Goal: Information Seeking & Learning: Learn about a topic

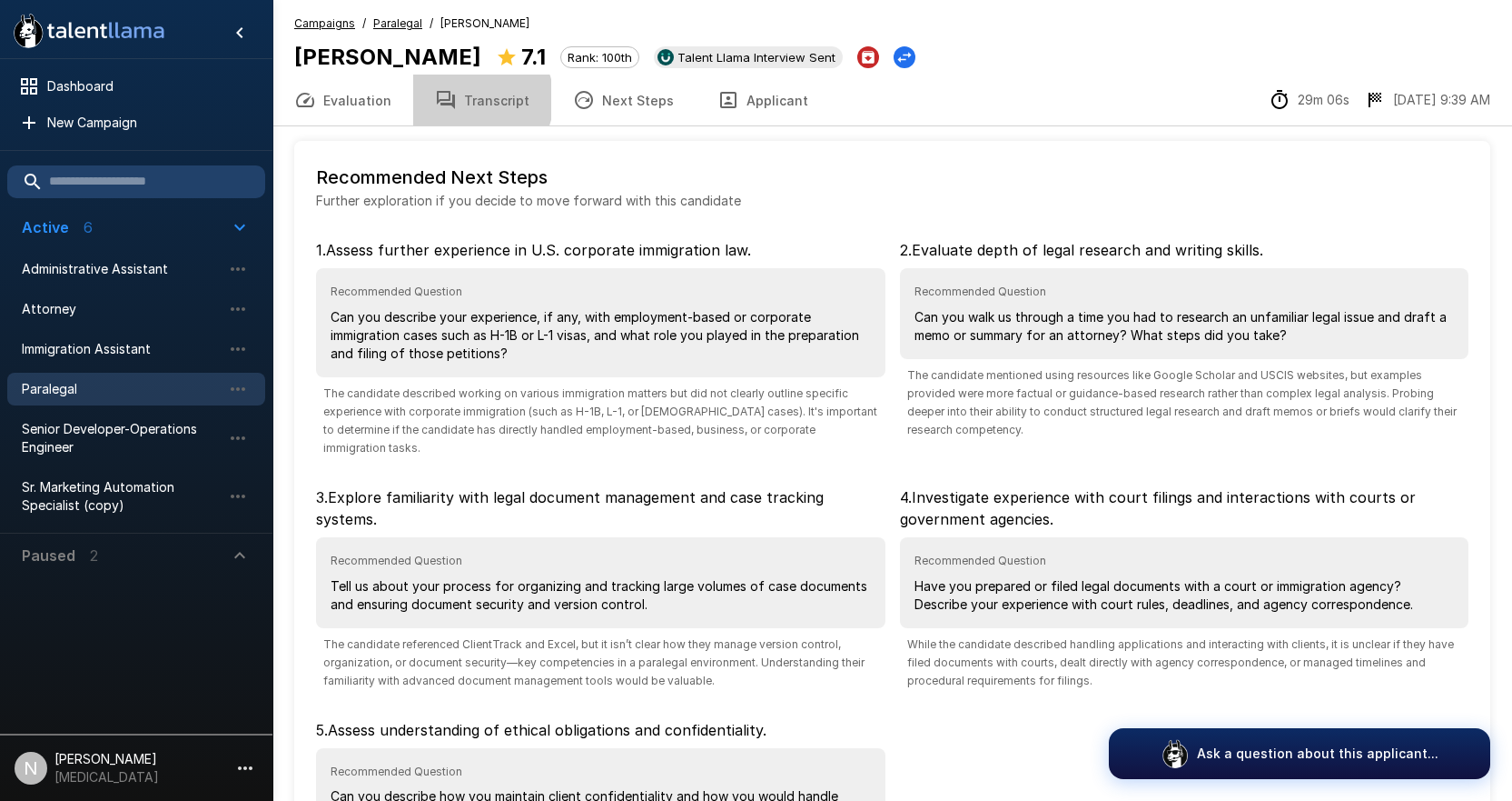
click at [471, 99] on button "Transcript" at bounding box center [482, 100] width 138 height 50
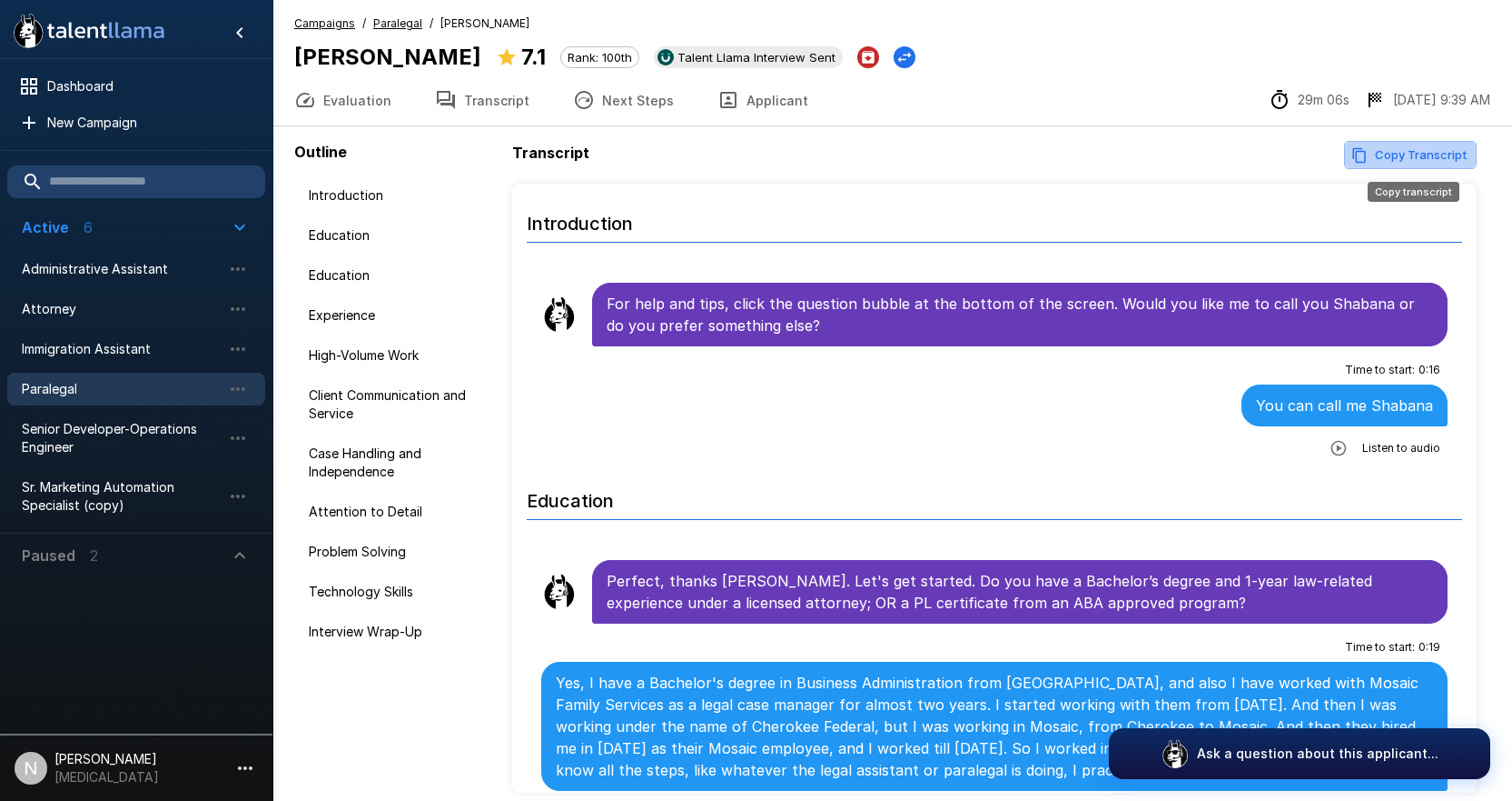
click at [1408, 146] on button "Copy Transcript" at bounding box center [1410, 154] width 133 height 28
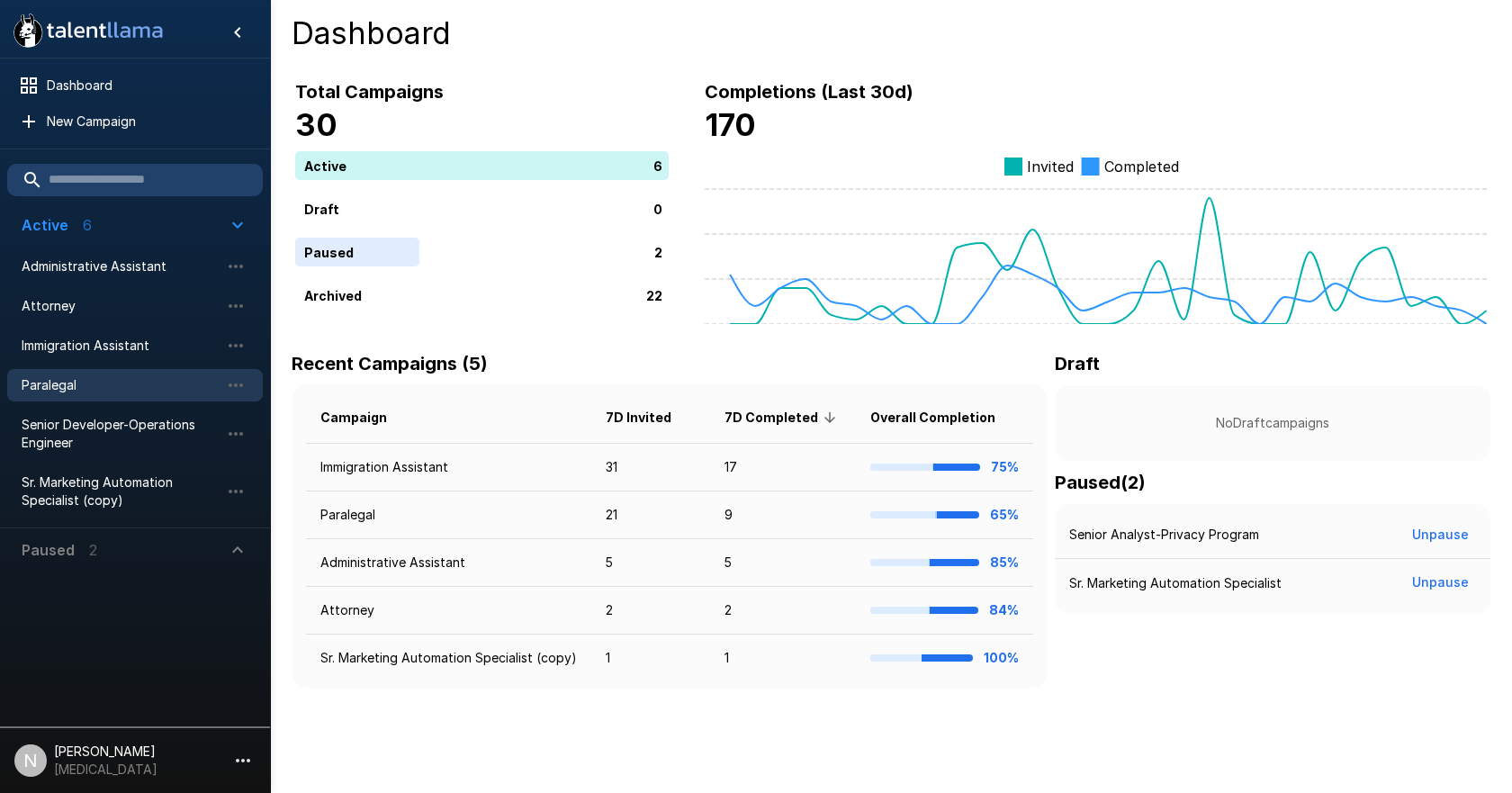
click at [50, 379] on span "Paralegal" at bounding box center [120, 385] width 198 height 18
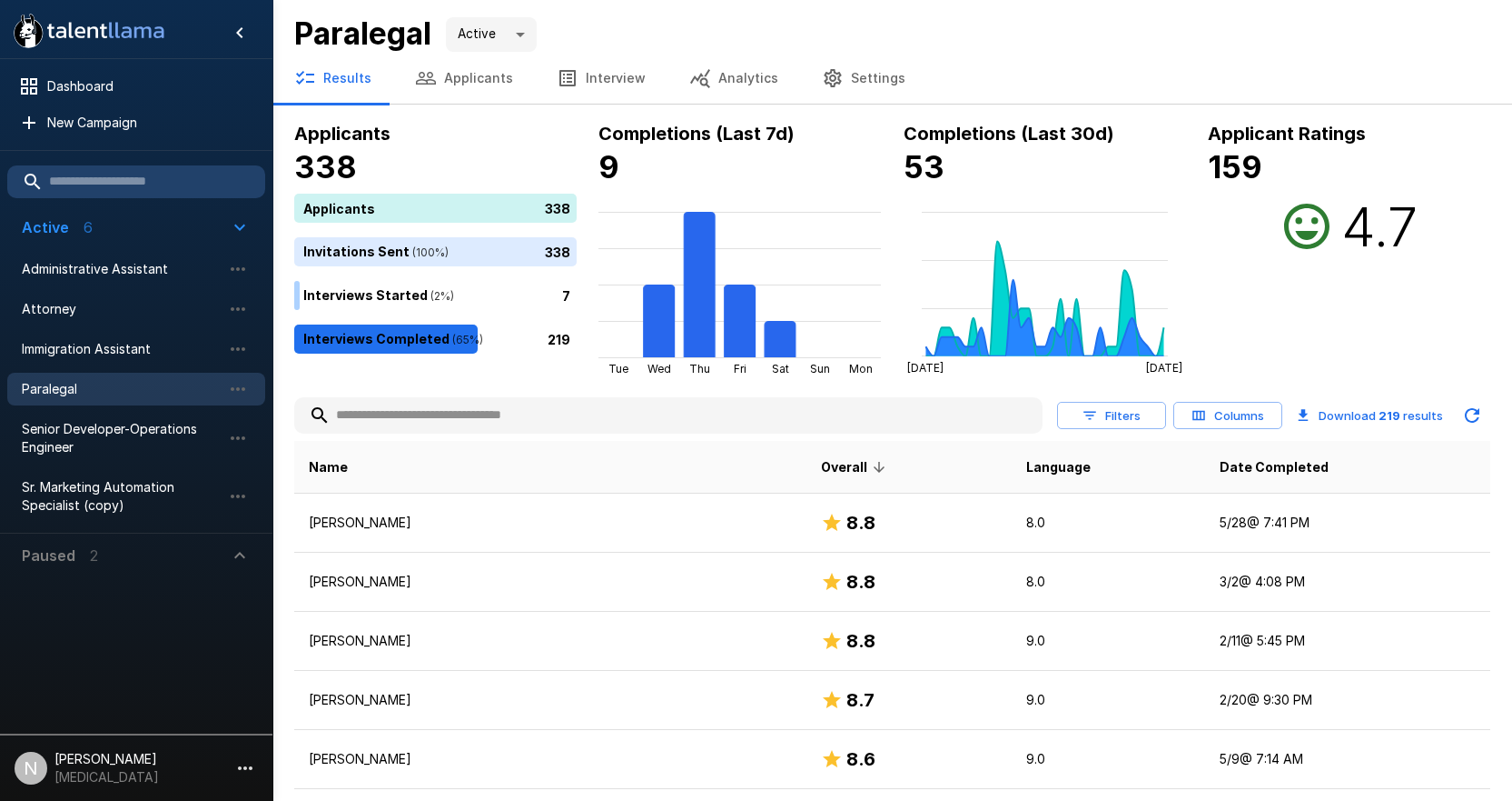
click at [438, 411] on input "text" at bounding box center [669, 415] width 748 height 33
paste input "**********"
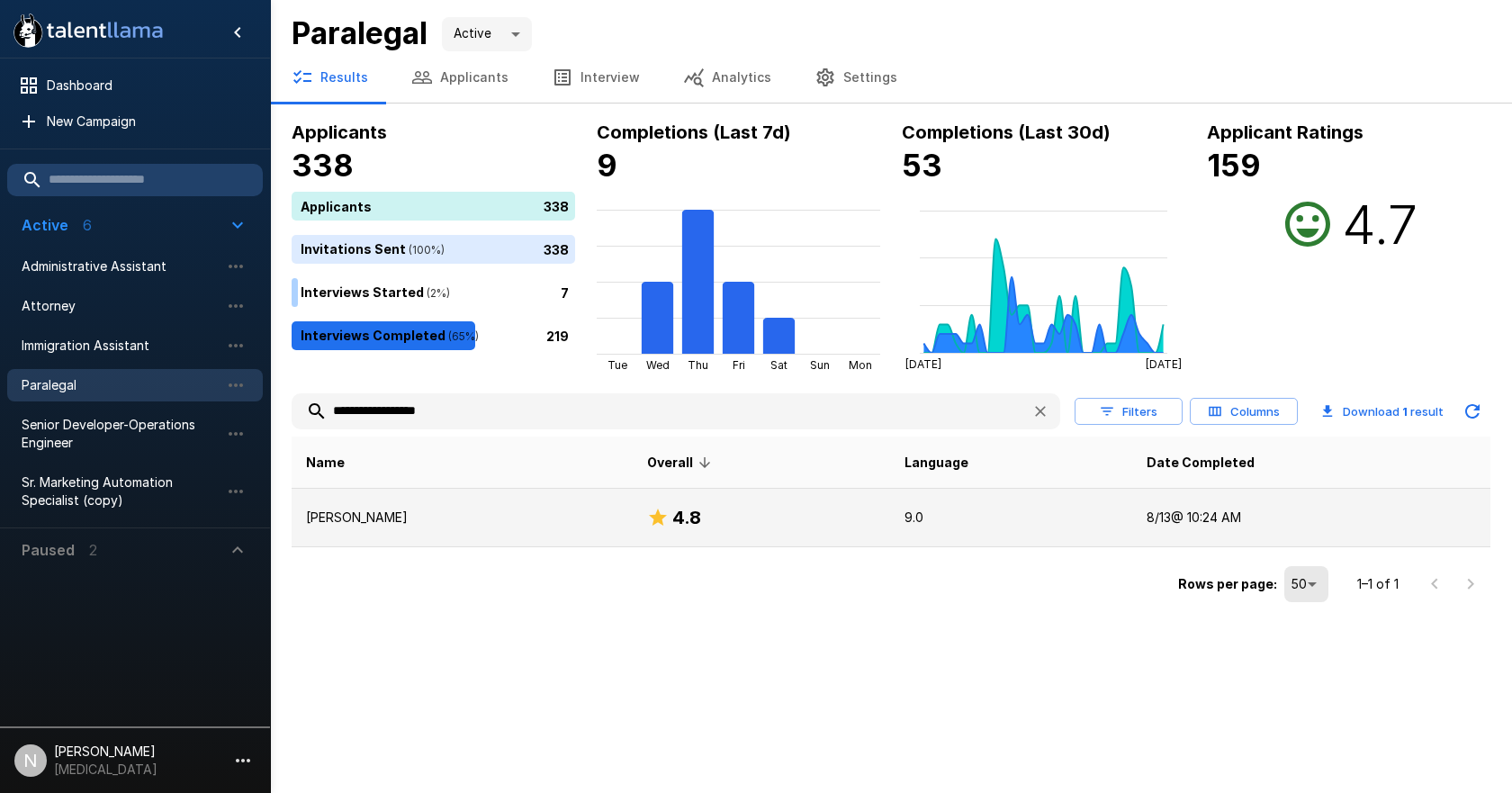
type input "**********"
click at [400, 522] on p "[PERSON_NAME]" at bounding box center [462, 517] width 312 height 18
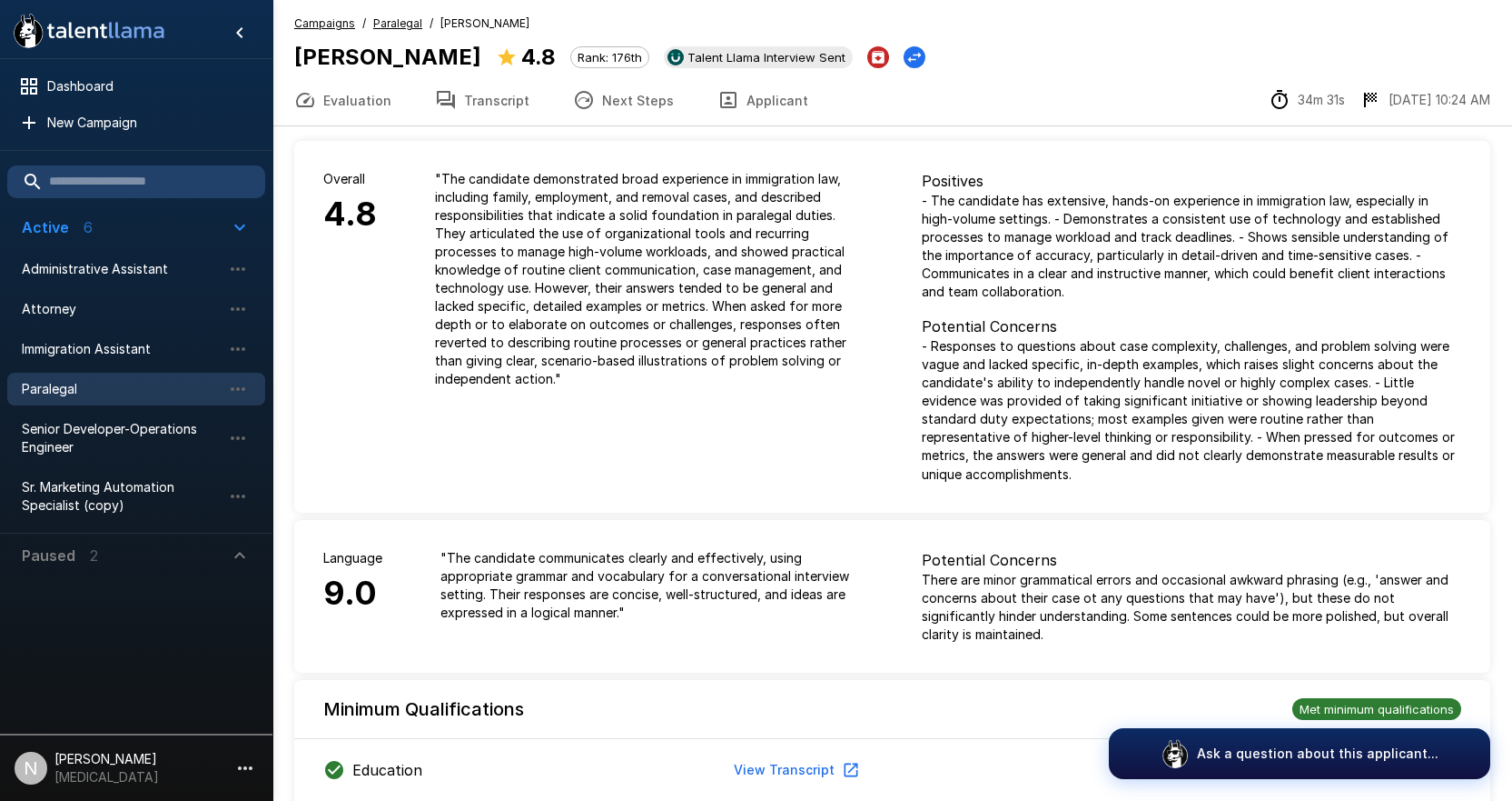
click at [486, 105] on button "Transcript" at bounding box center [482, 100] width 138 height 50
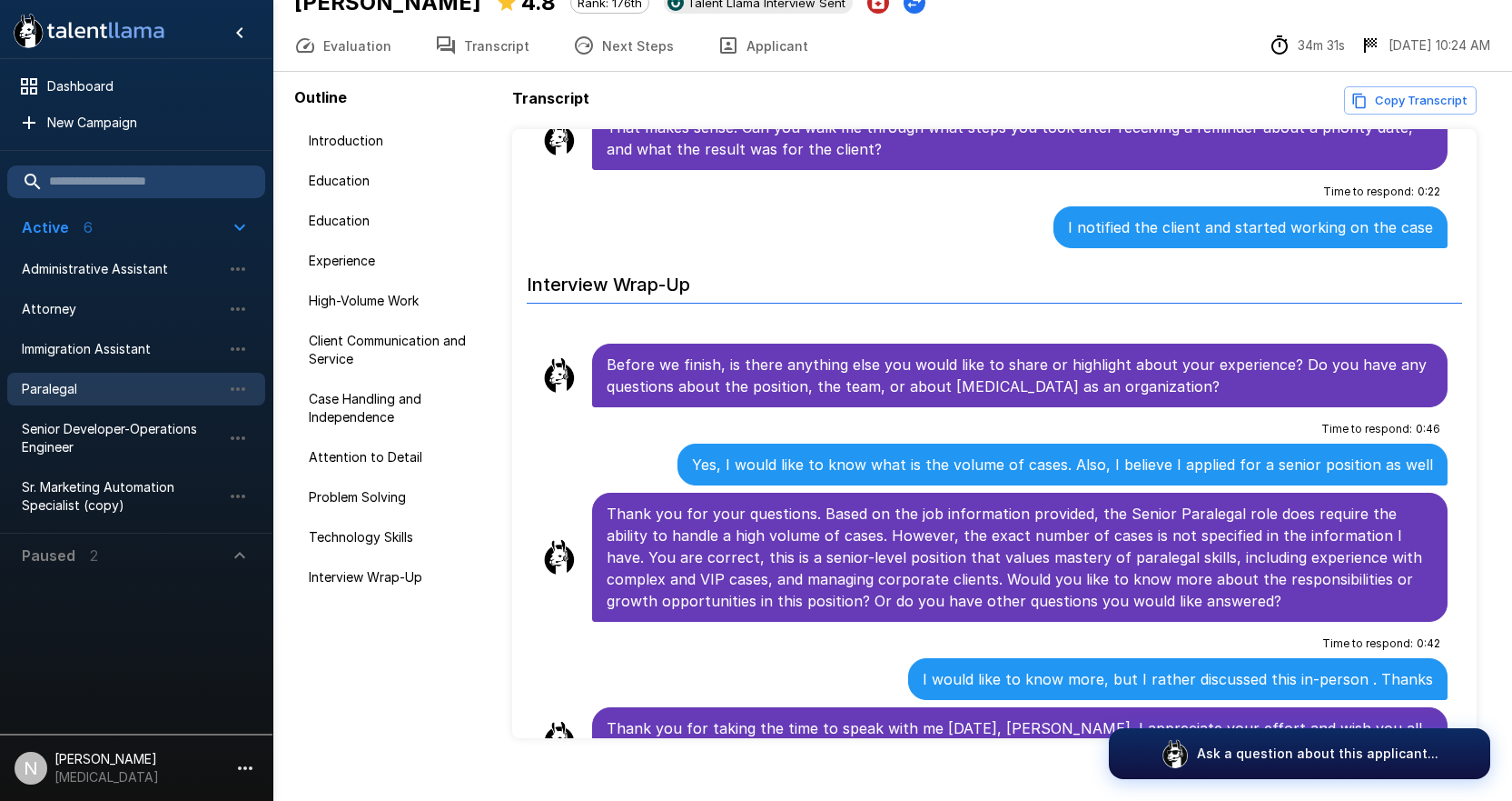
scroll to position [80, 0]
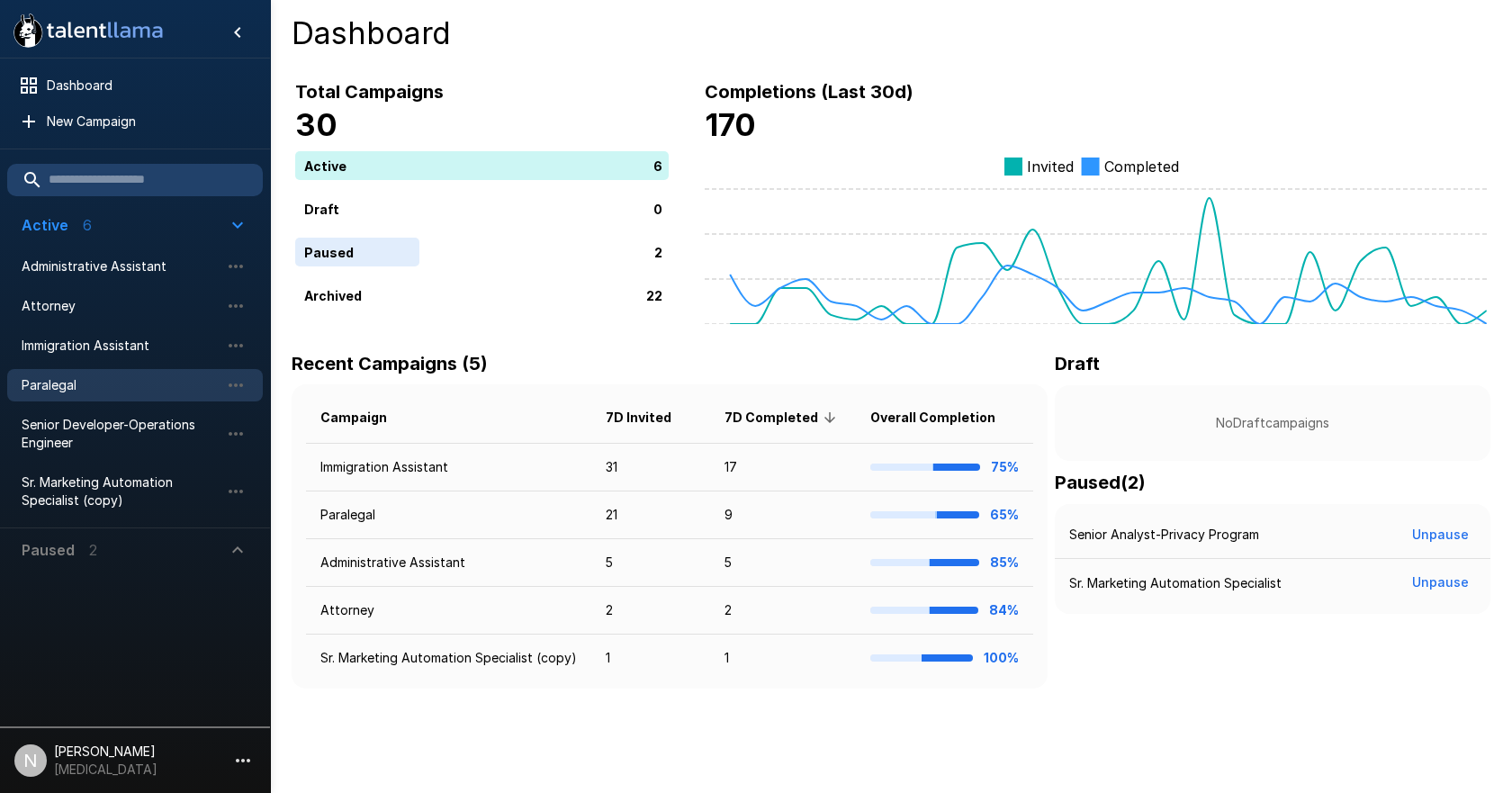
click at [102, 374] on div "Paralegal" at bounding box center [134, 385] width 256 height 33
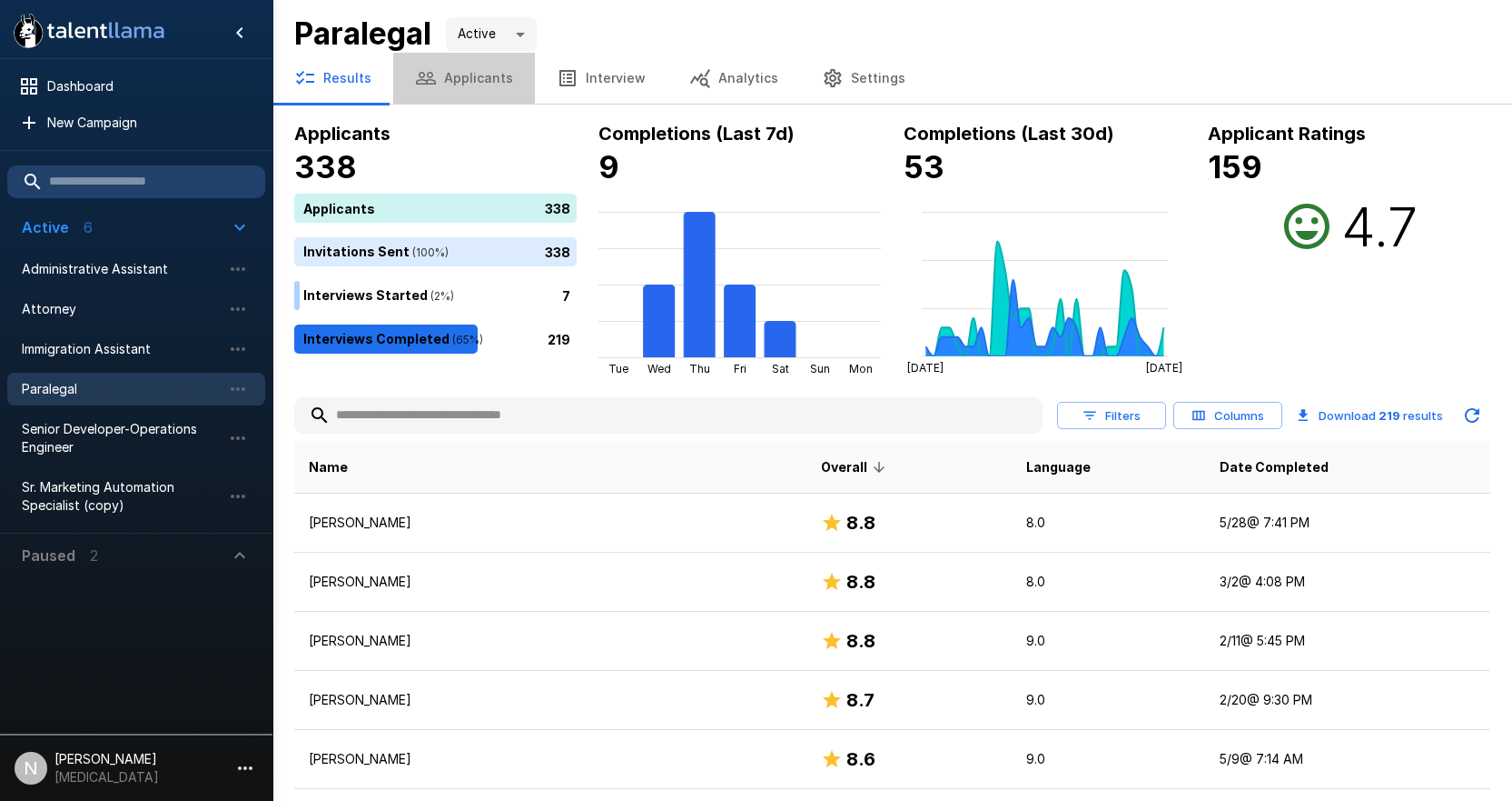
click at [473, 81] on button "Applicants" at bounding box center [464, 78] width 142 height 50
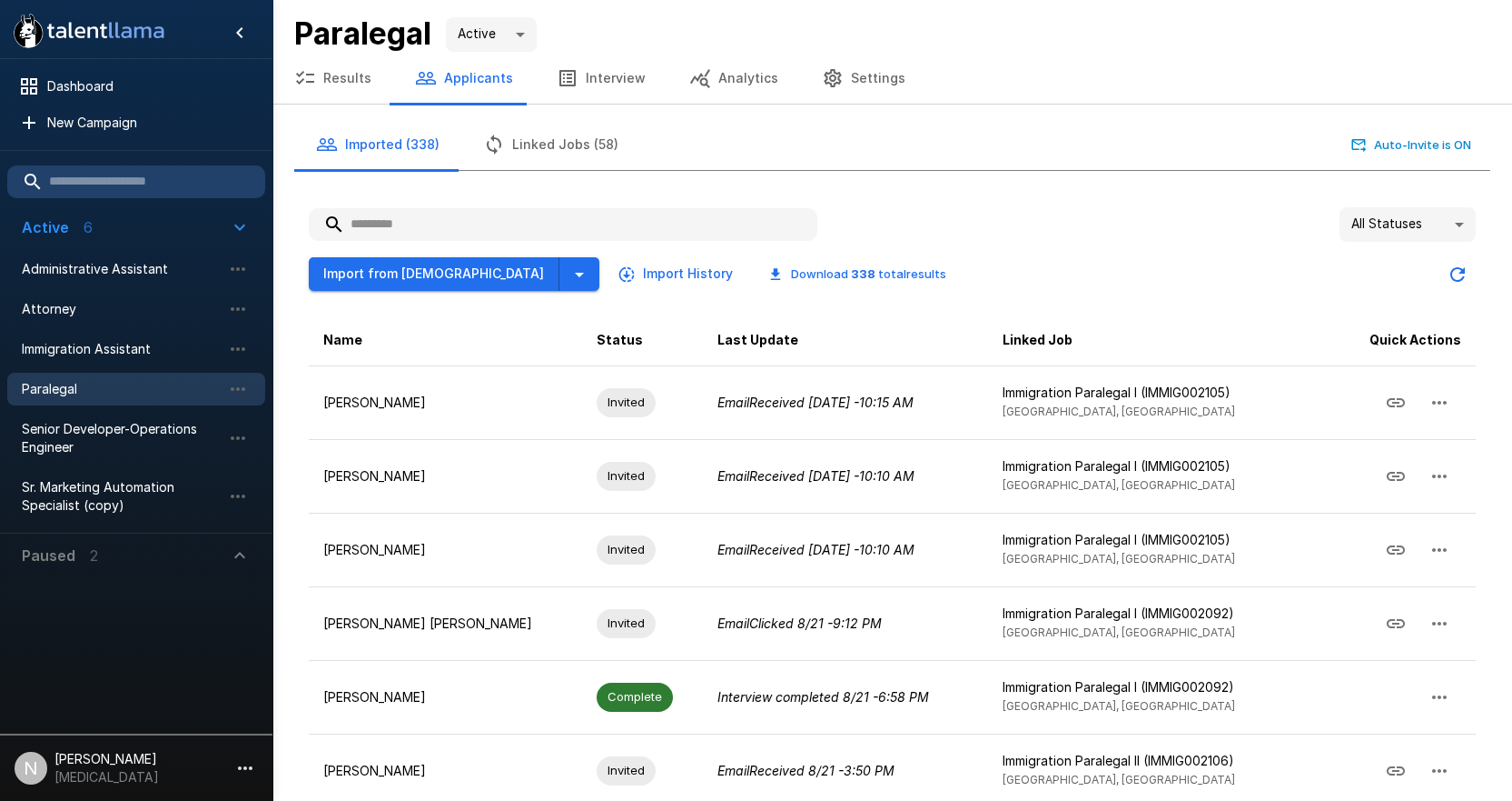
click at [482, 219] on input "text" at bounding box center [563, 225] width 509 height 33
paste input "**********"
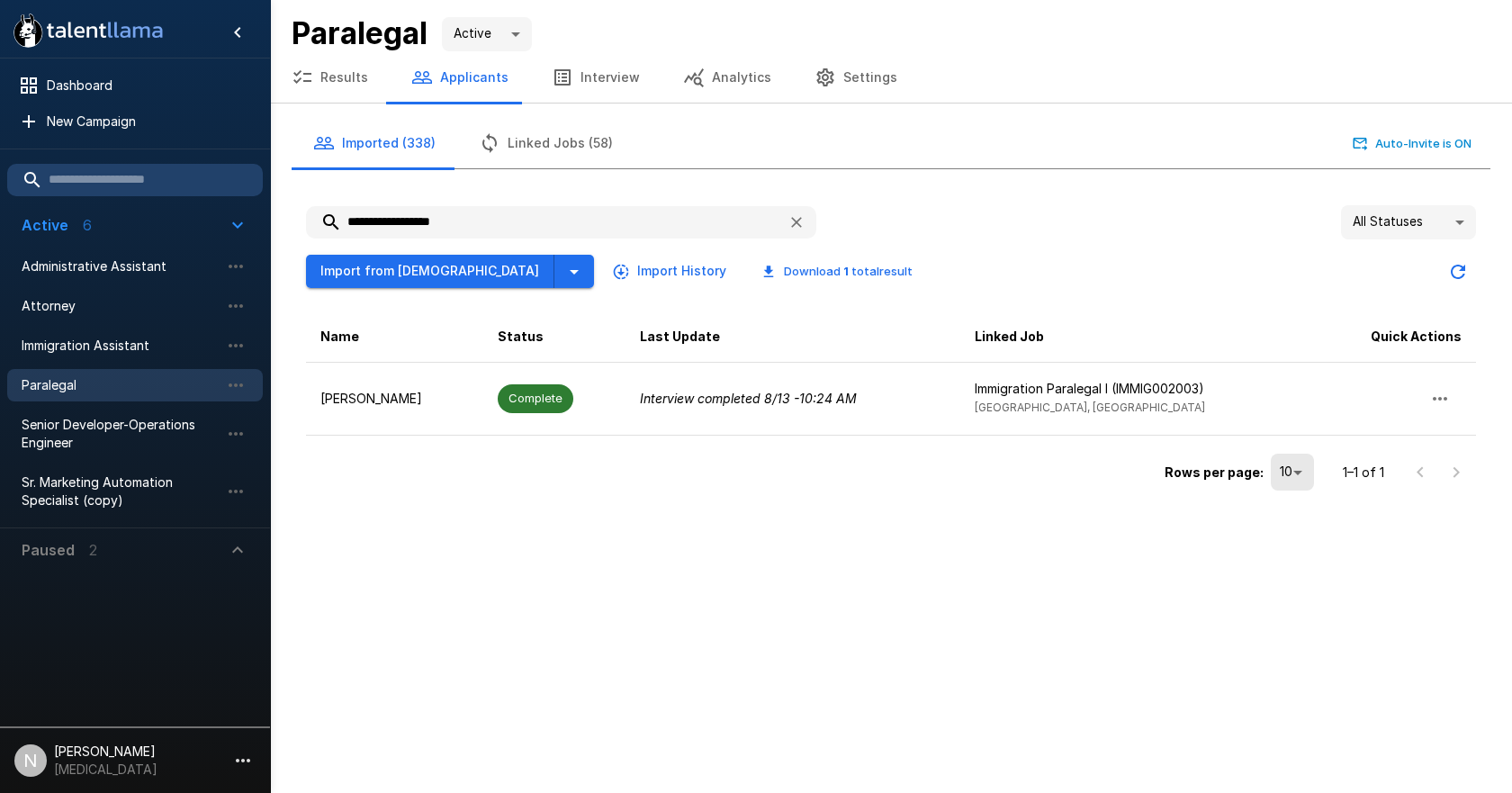
drag, startPoint x: 511, startPoint y: 221, endPoint x: 186, endPoint y: 187, distance: 326.8
click at [270, 190] on div "**********" at bounding box center [890, 254] width 1242 height 510
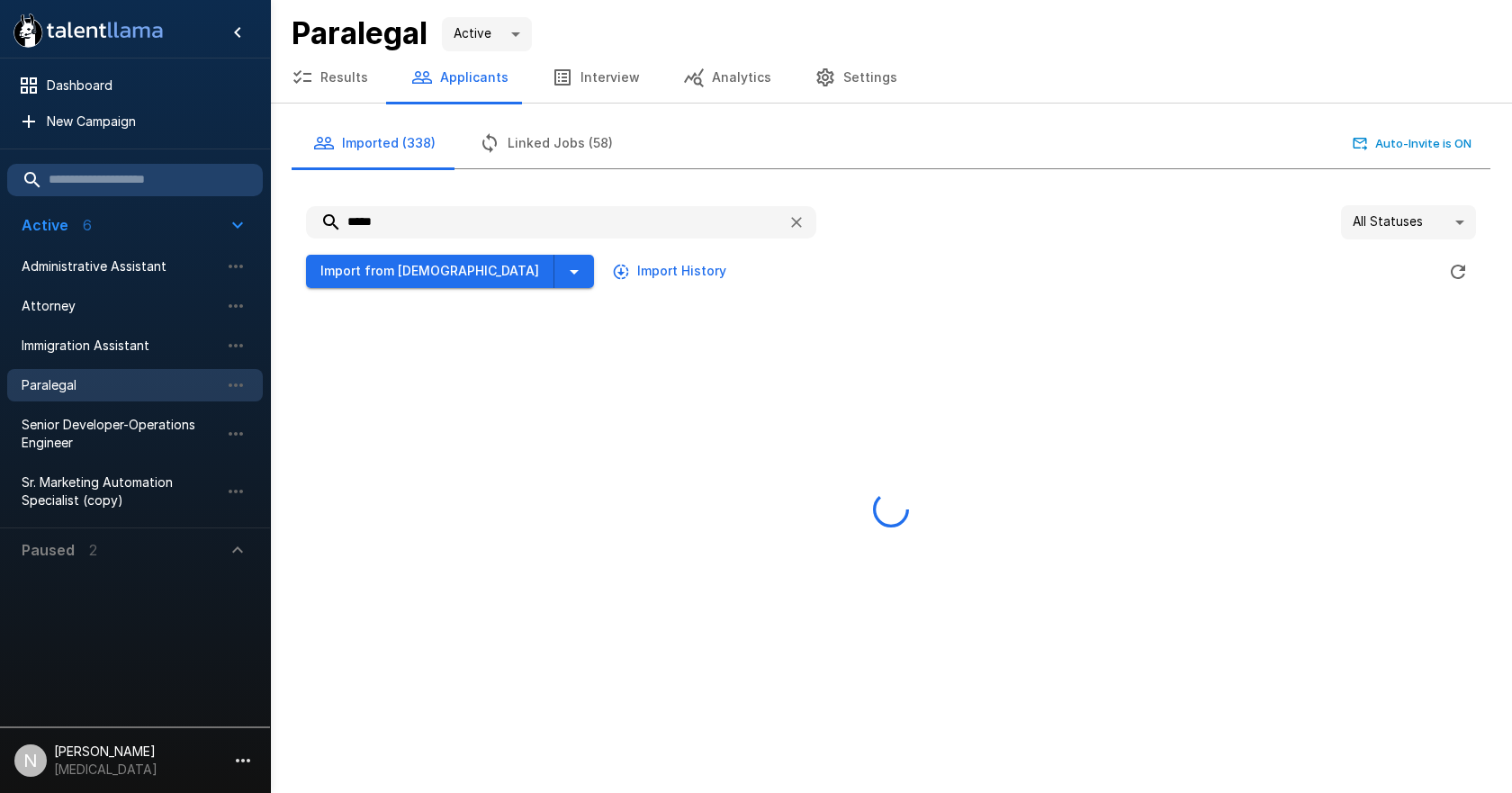
type input "*****"
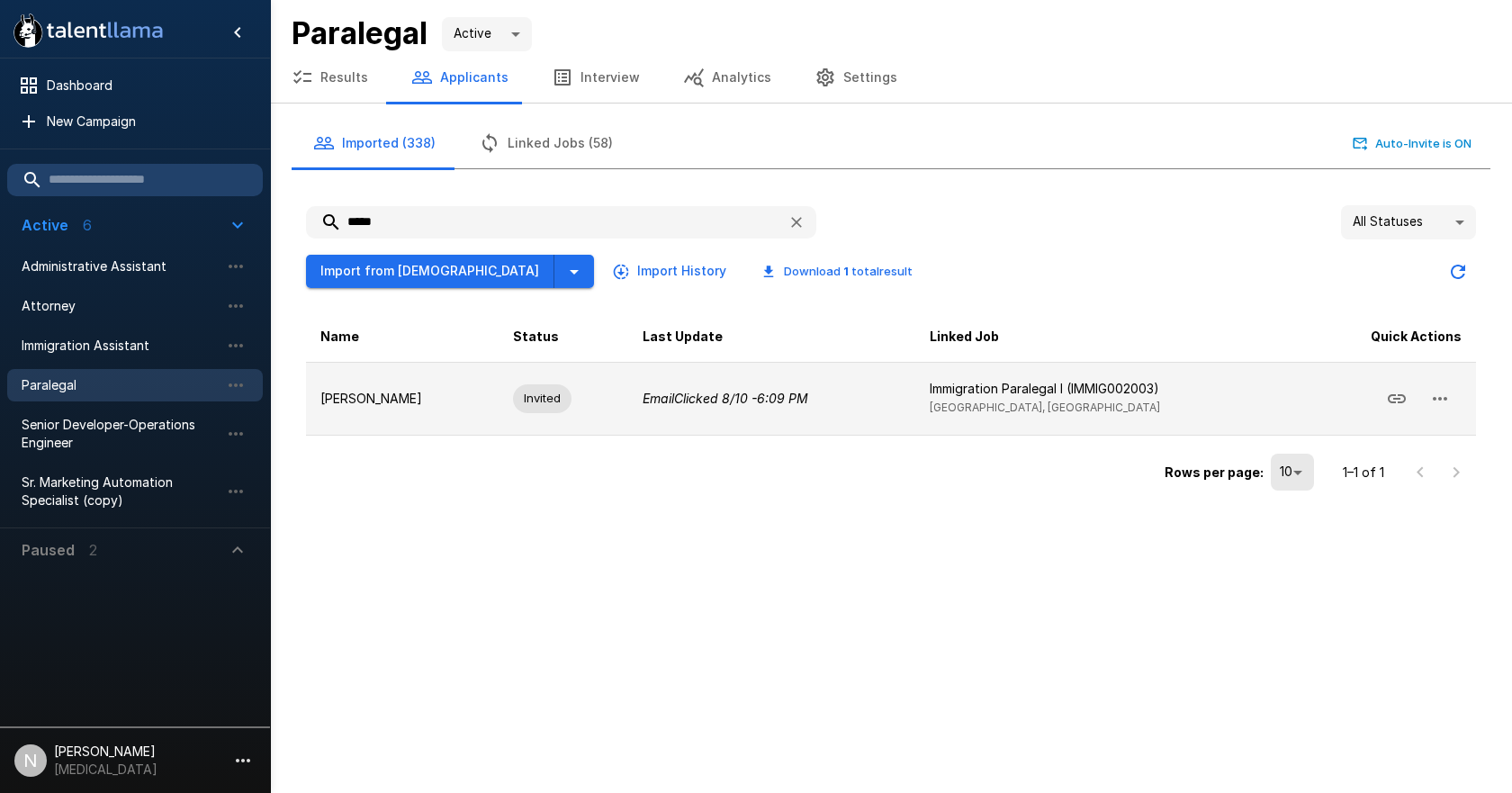
click at [365, 393] on p "[PERSON_NAME]" at bounding box center [402, 398] width 164 height 18
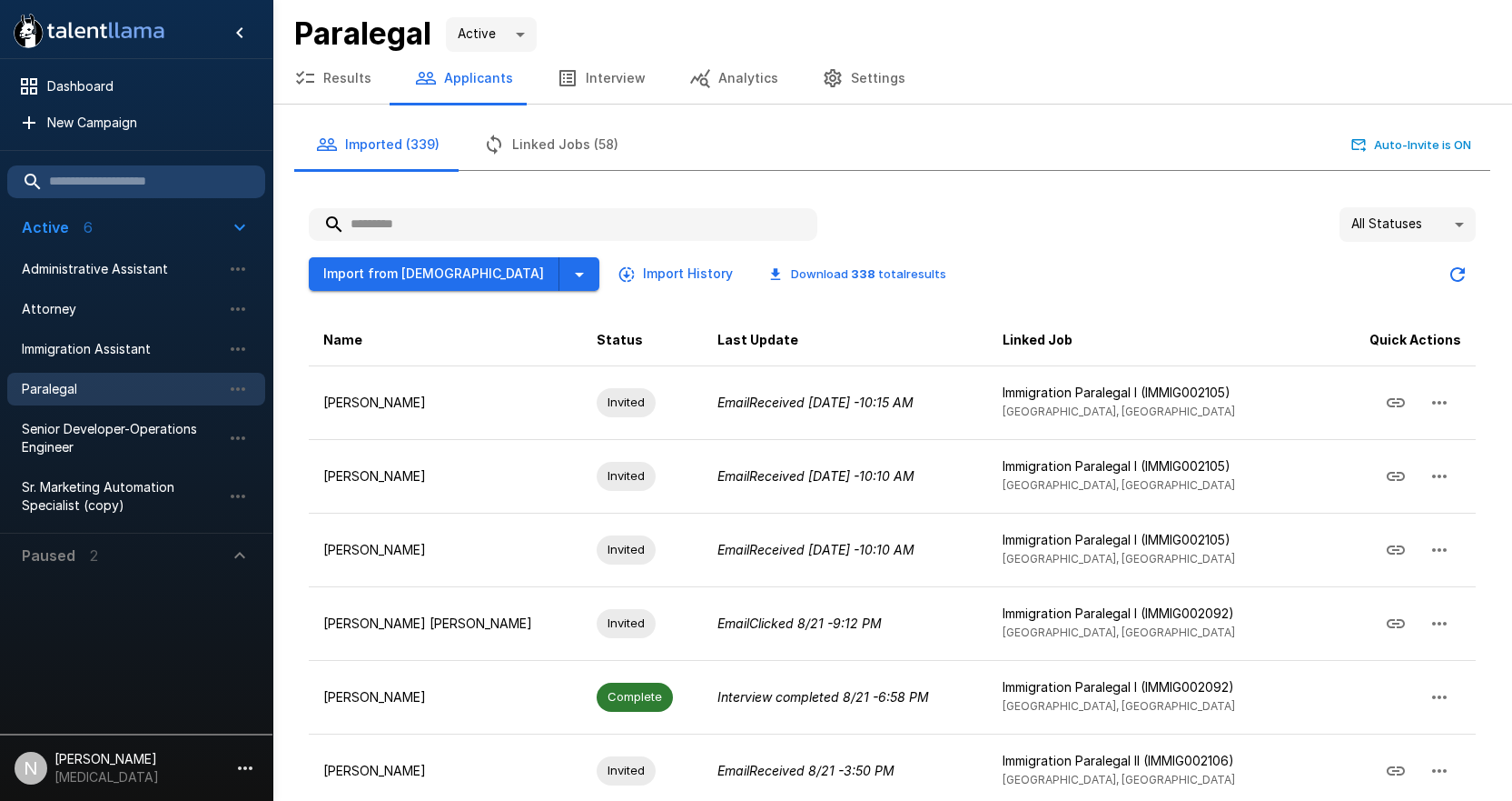
click at [373, 220] on input "text" at bounding box center [563, 225] width 509 height 33
paste input "*******"
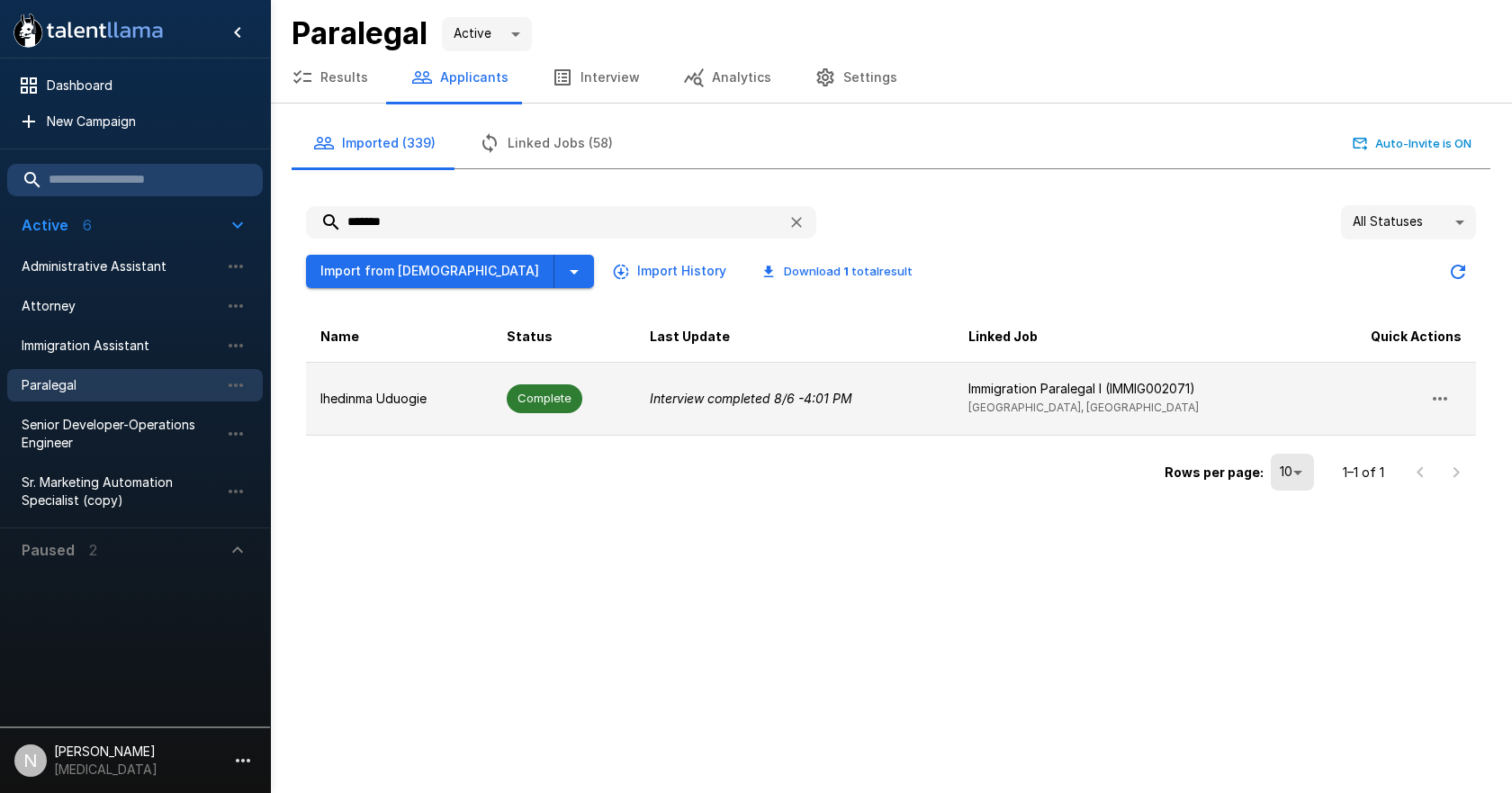
type input "*******"
click at [360, 397] on p "Ihedinma Uduogie" at bounding box center [400, 398] width 158 height 18
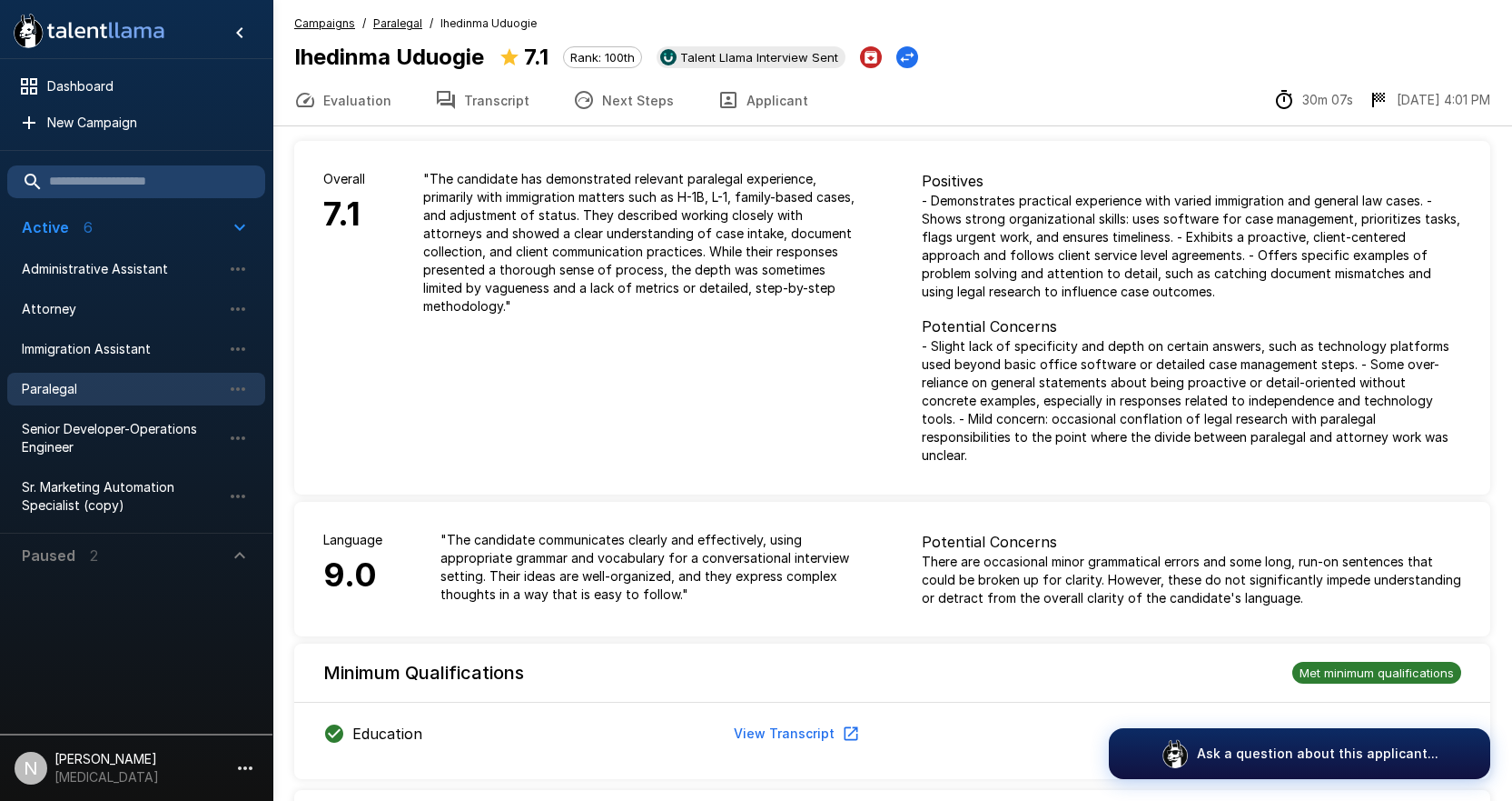
click at [514, 92] on button "Transcript" at bounding box center [482, 100] width 138 height 50
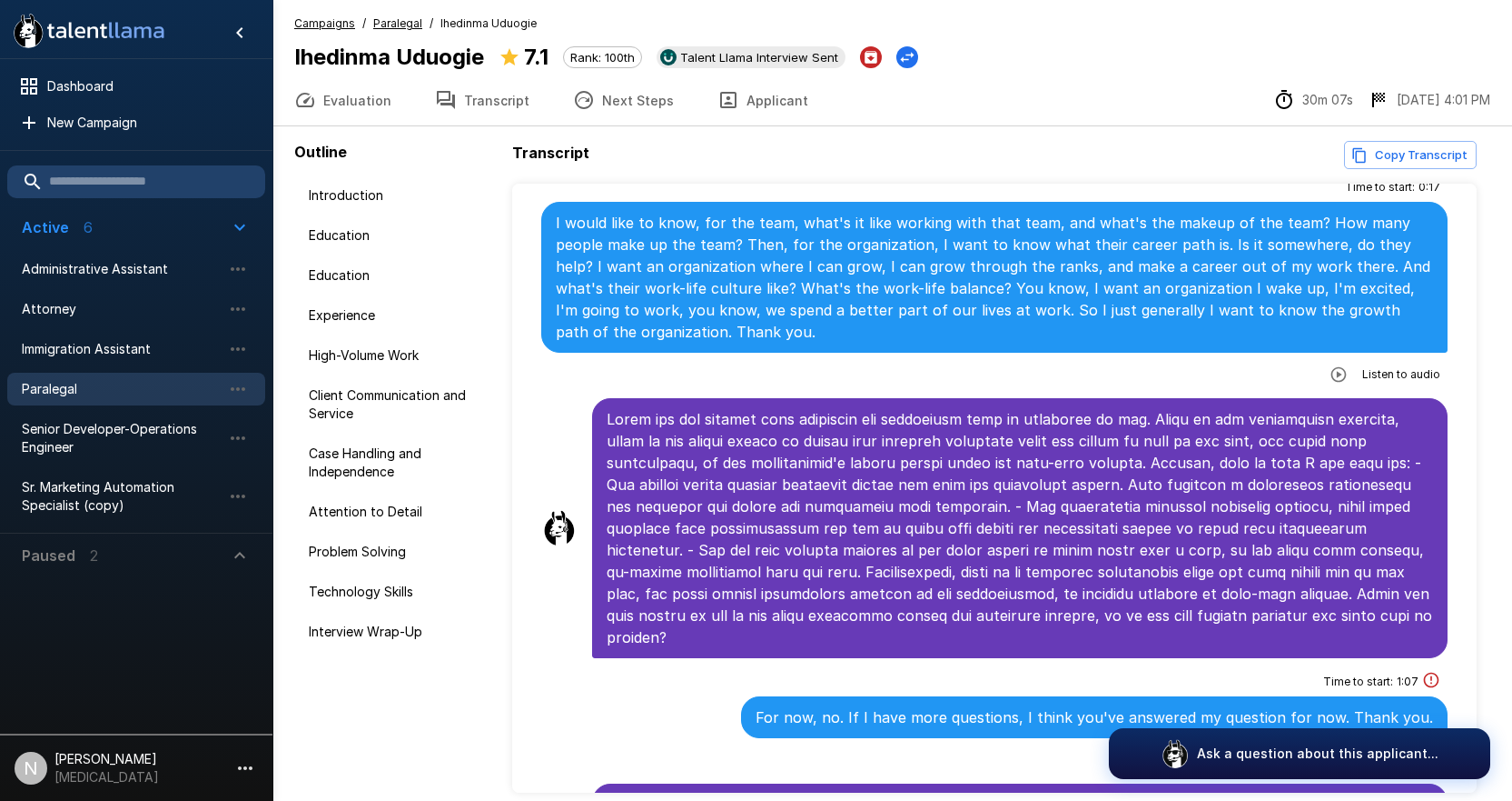
scroll to position [80, 0]
click at [82, 394] on span "Paralegal" at bounding box center [121, 389] width 200 height 18
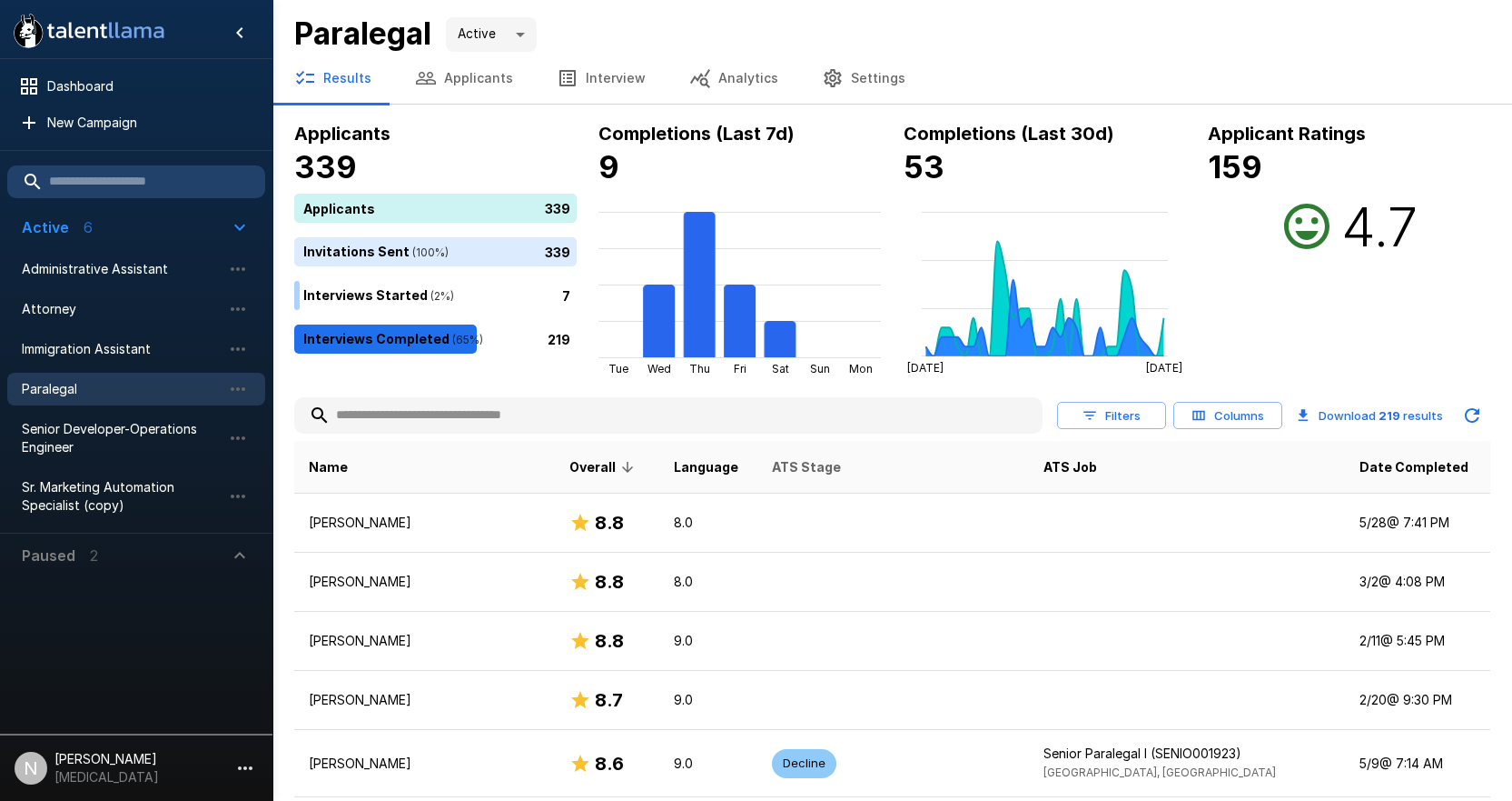
click at [772, 466] on span "ATS Stage" at bounding box center [806, 466] width 69 height 21
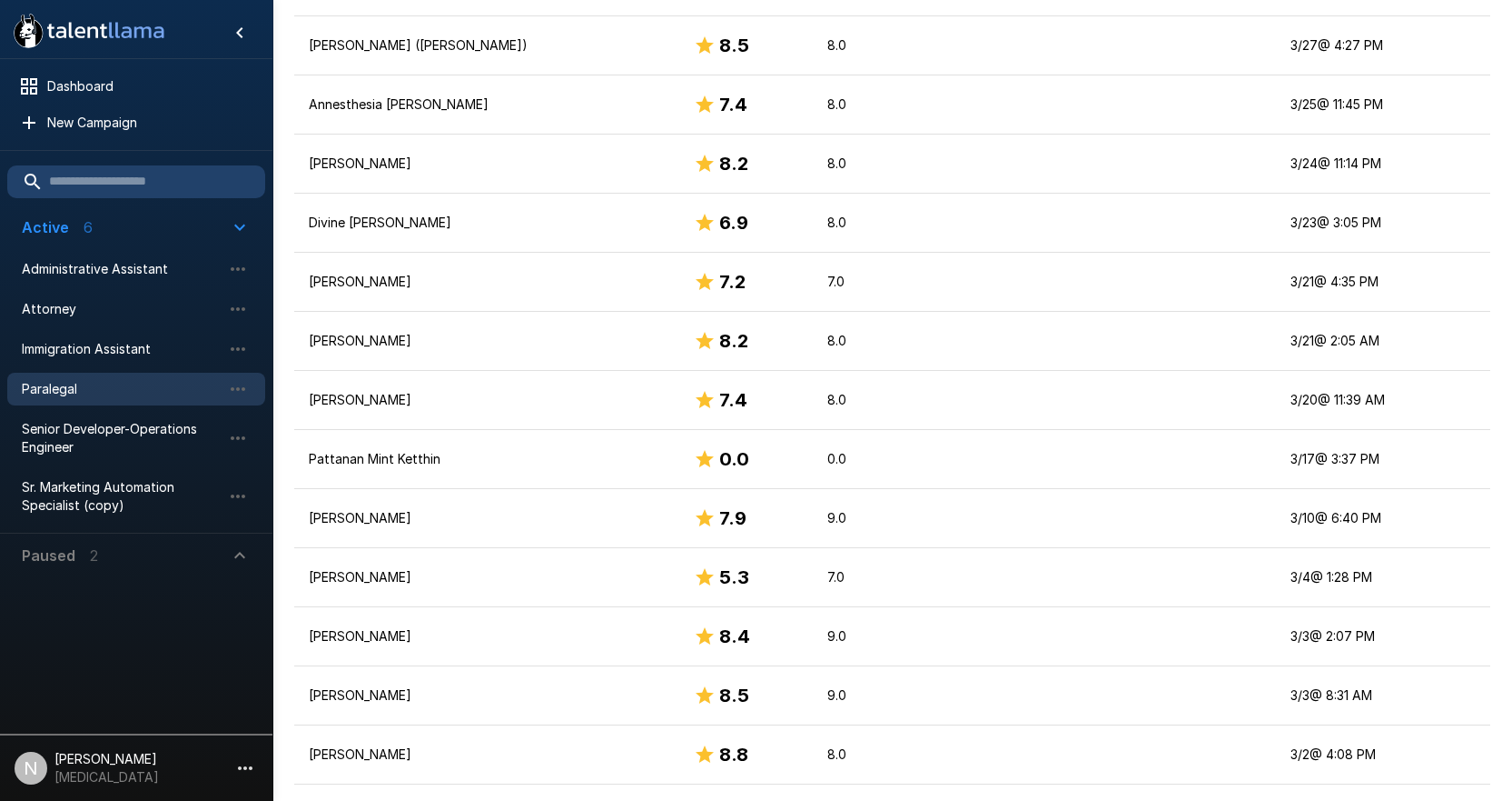
scroll to position [2707, 0]
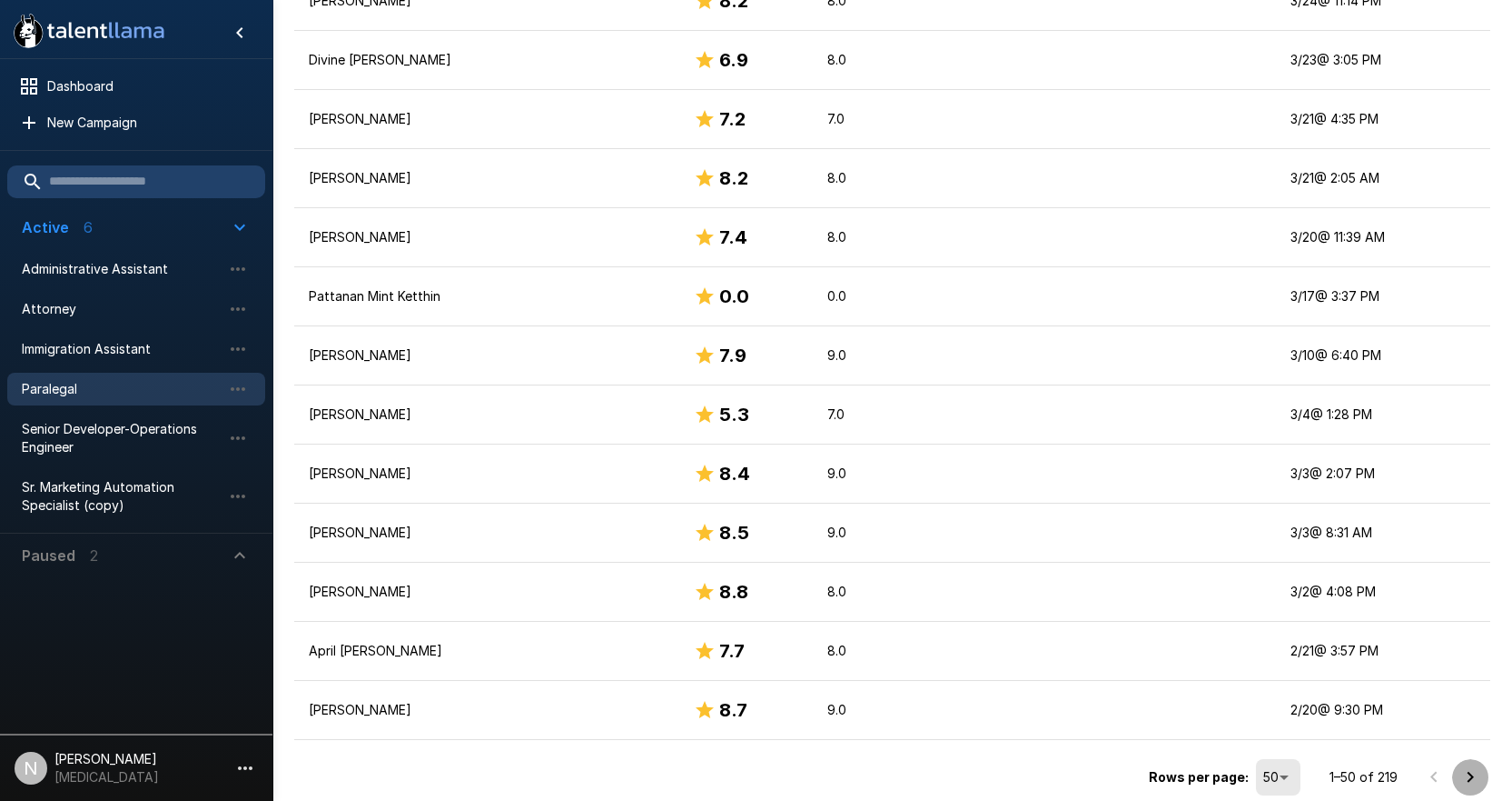
click at [1473, 777] on icon "Go to next page" at bounding box center [1470, 777] width 7 height 11
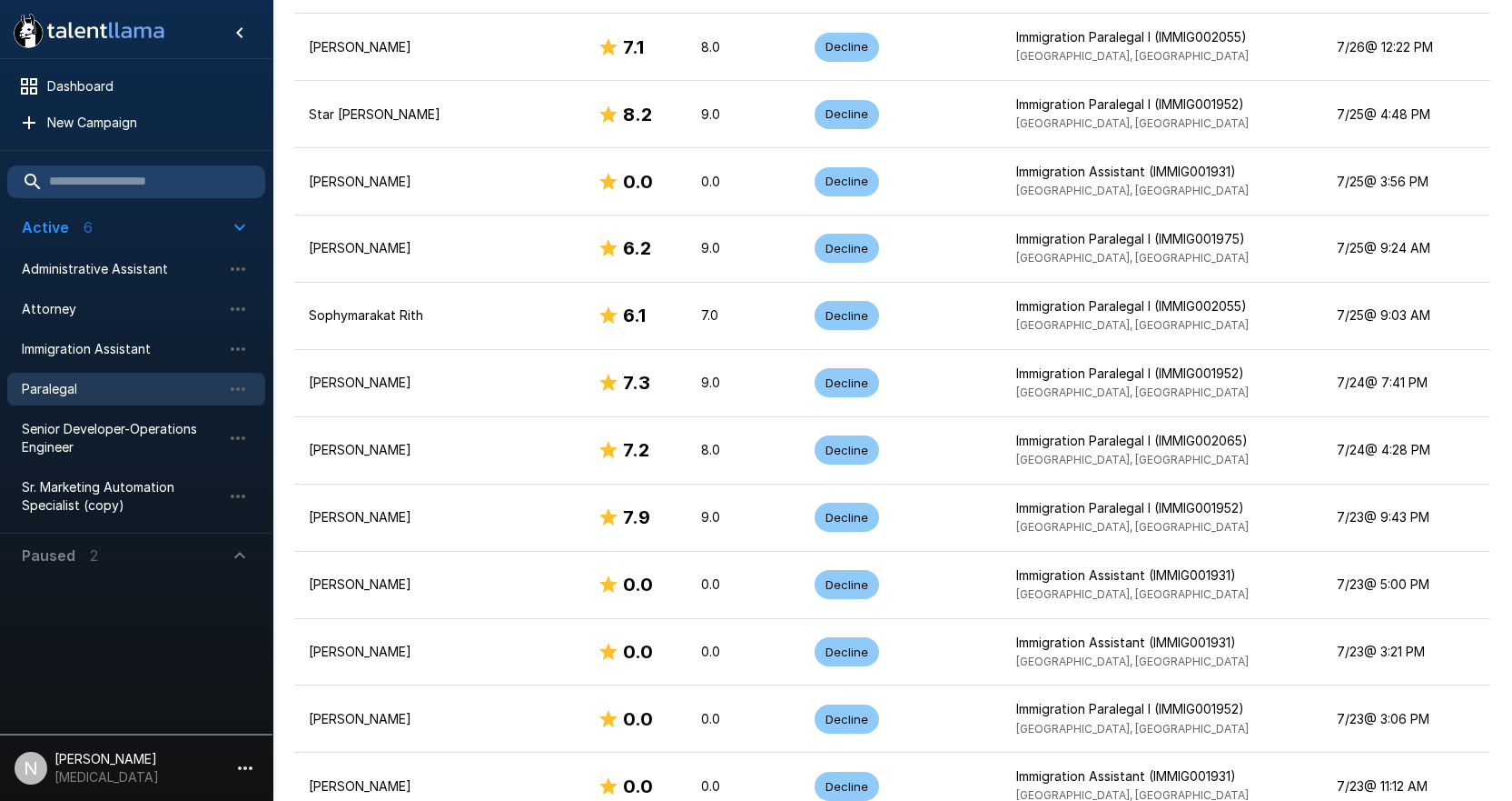
scroll to position [2999, 0]
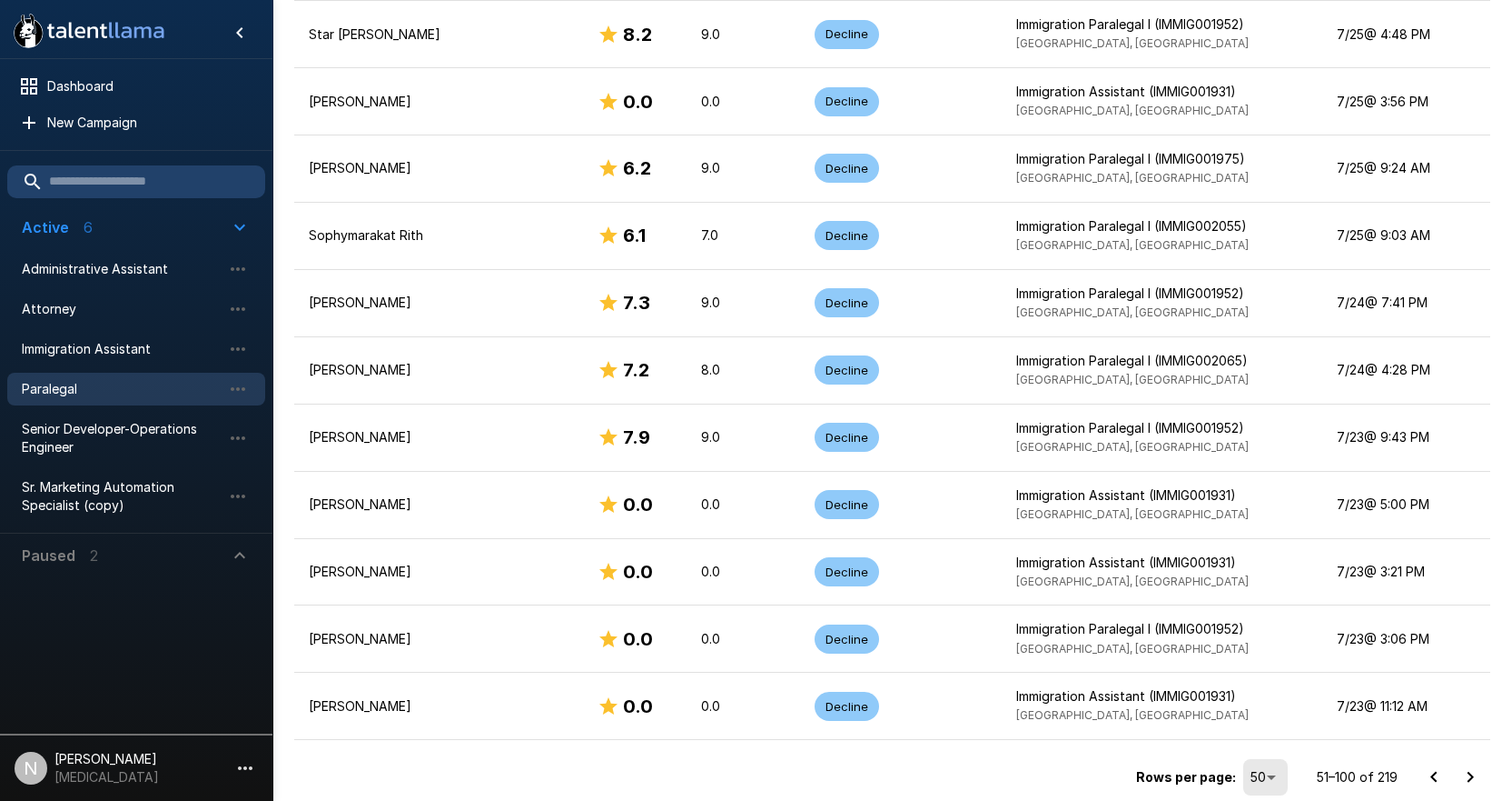
click at [1468, 783] on icon "Go to next page" at bounding box center [1470, 777] width 7 height 11
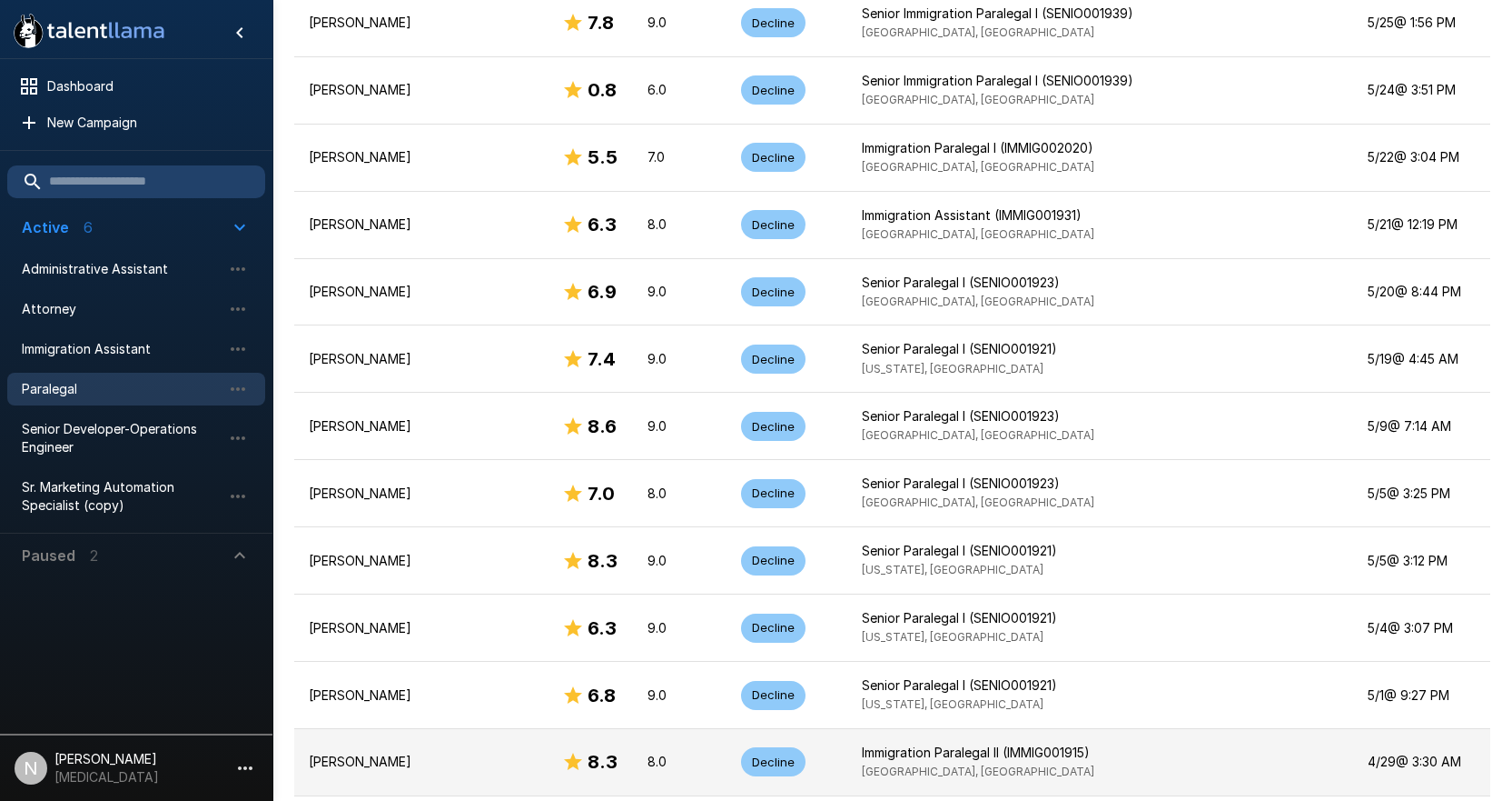
scroll to position [3113, 0]
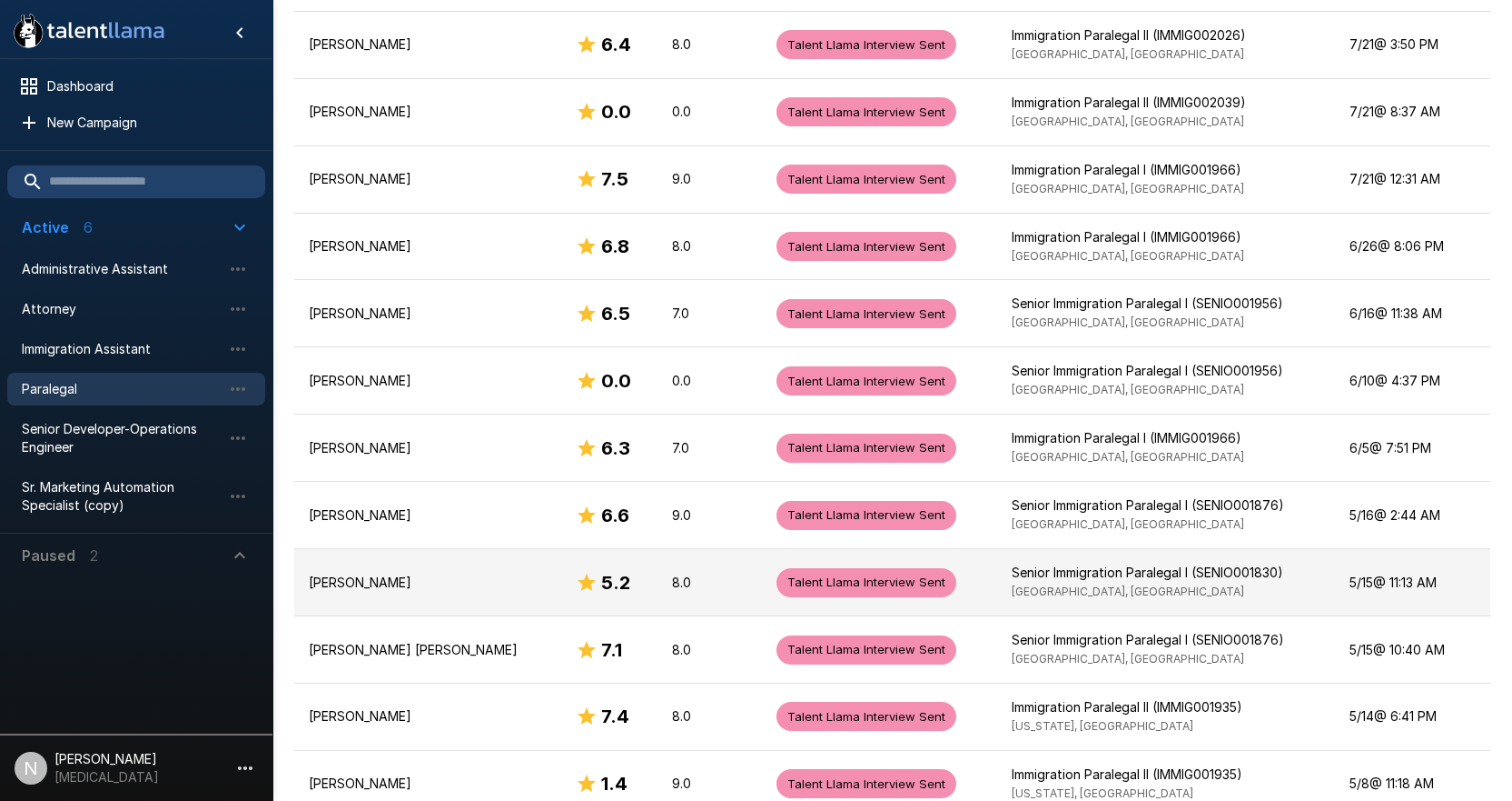
scroll to position [1031, 0]
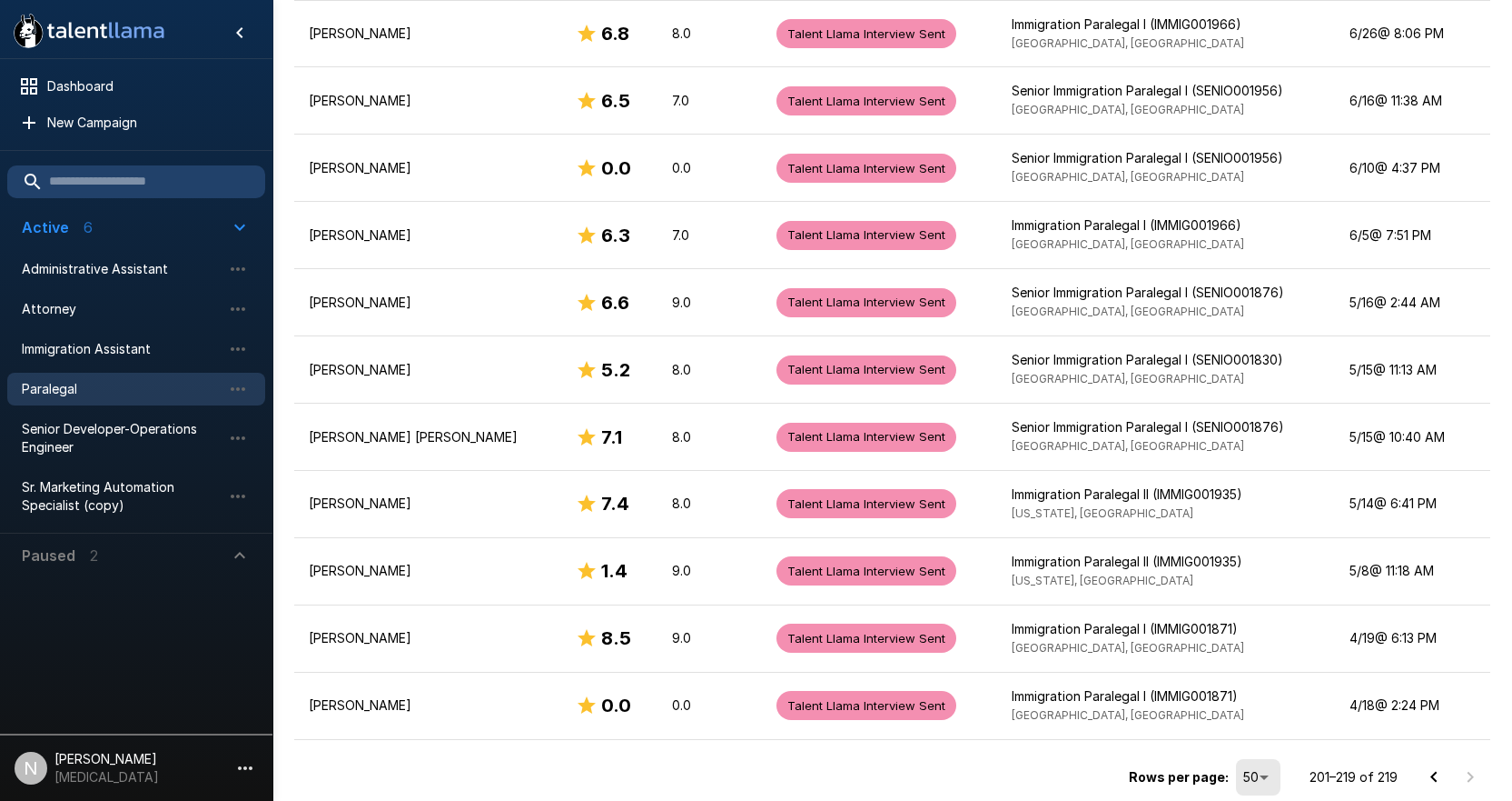
click at [1441, 777] on icon "Go to previous page" at bounding box center [1434, 777] width 21 height 21
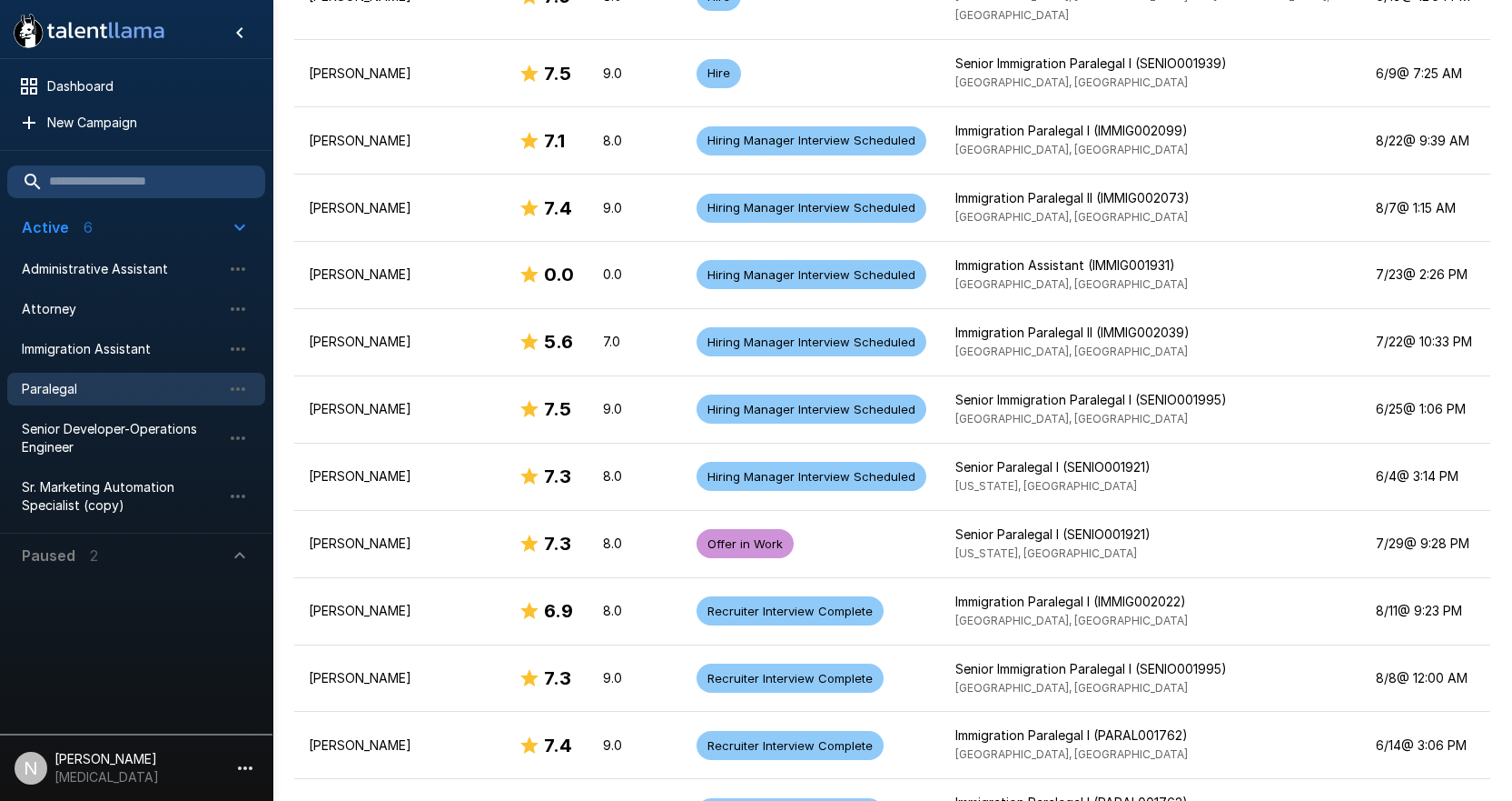
scroll to position [3113, 0]
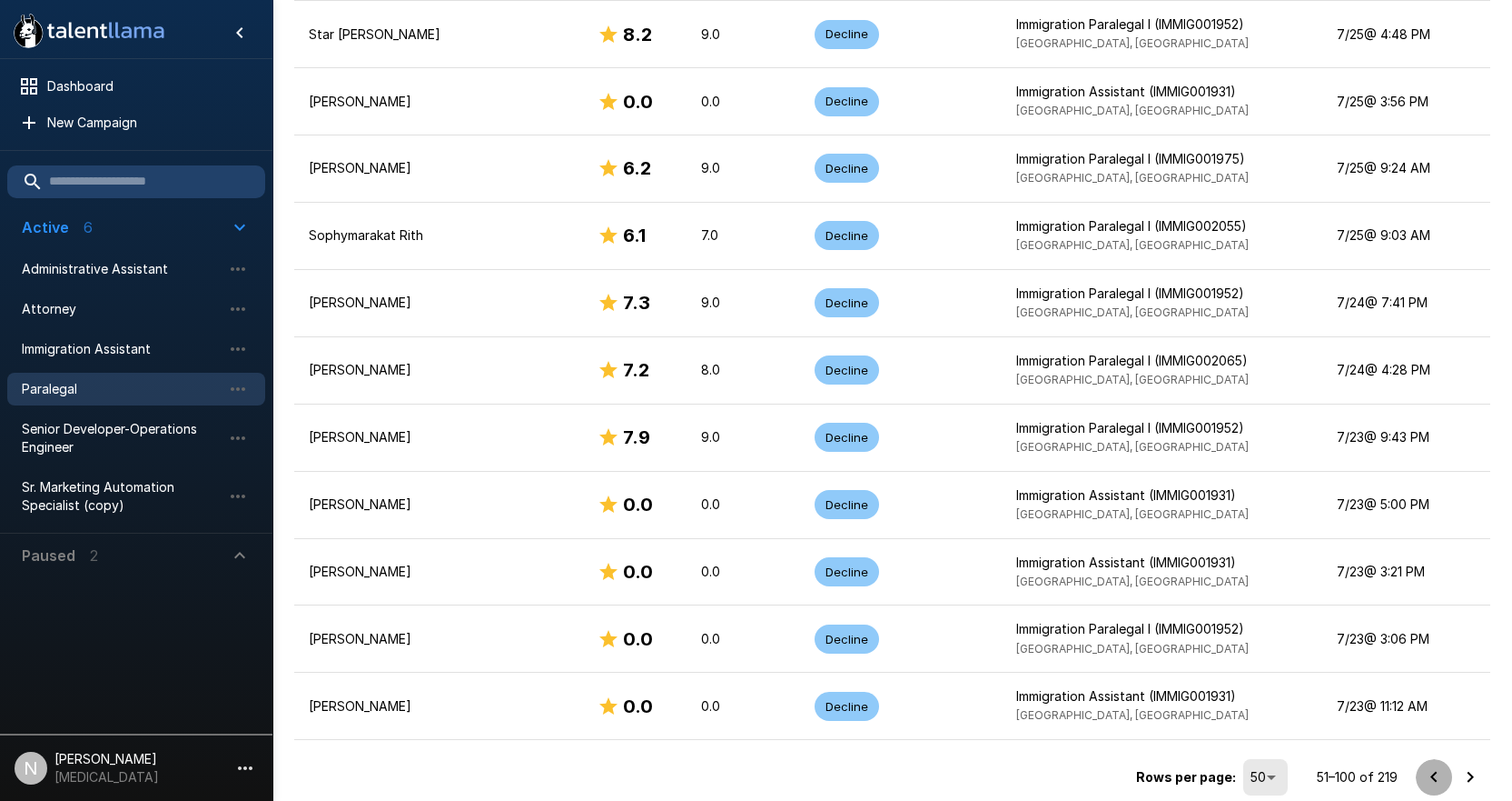
click at [1441, 778] on icon "Go to previous page" at bounding box center [1434, 777] width 21 height 21
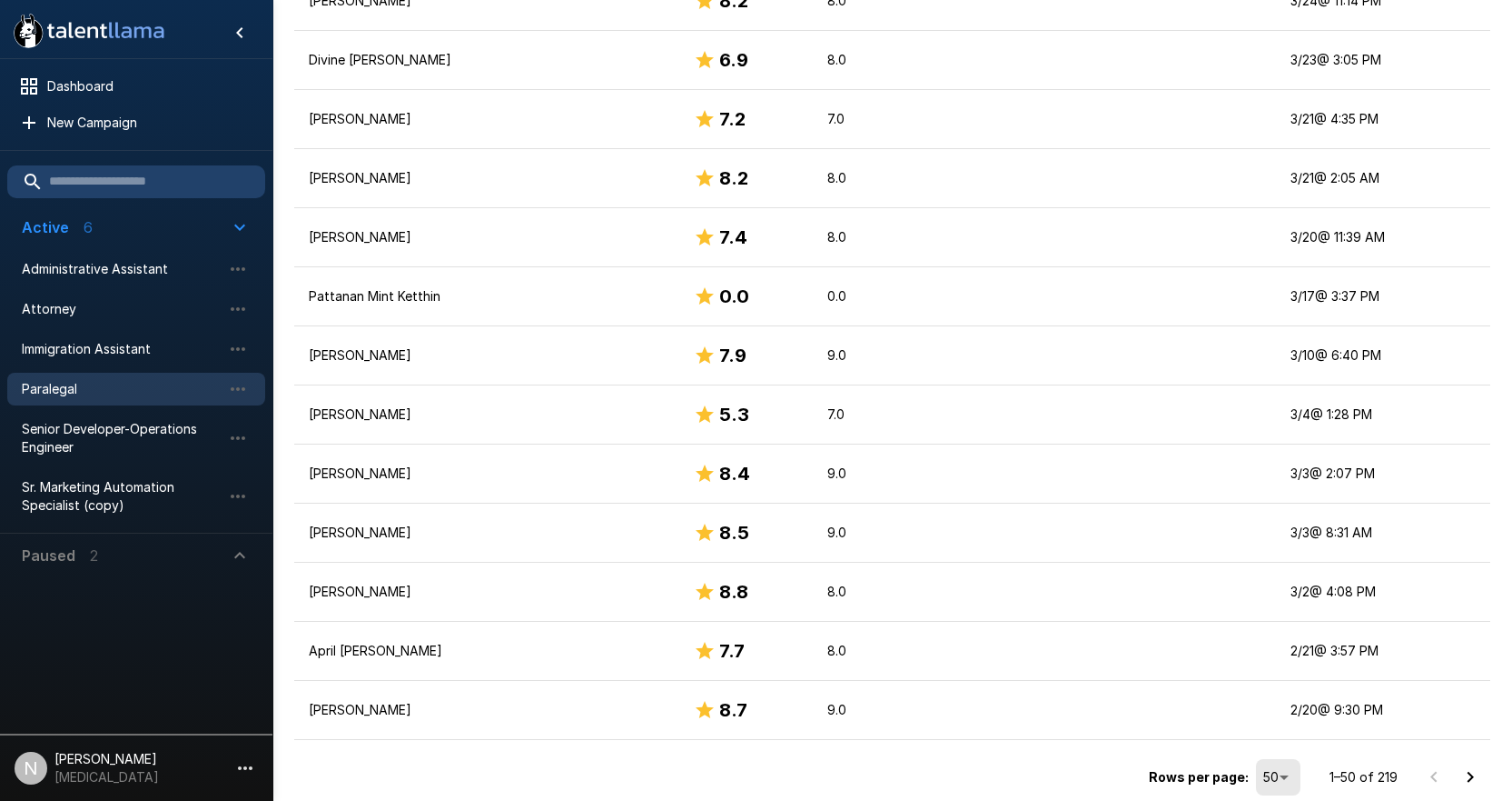
scroll to position [2707, 0]
click at [1441, 778] on div at bounding box center [1452, 777] width 73 height 36
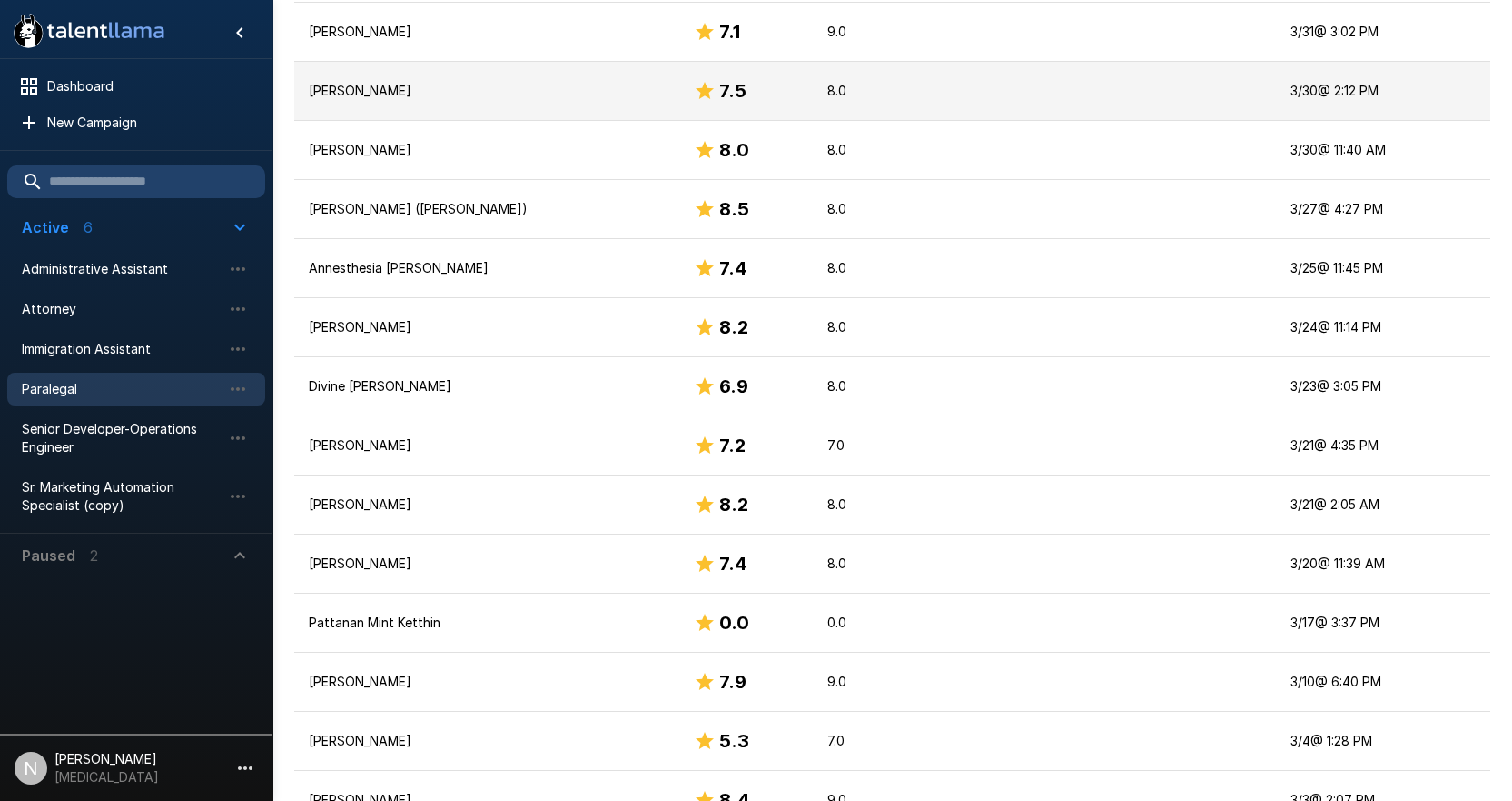
scroll to position [1980, 0]
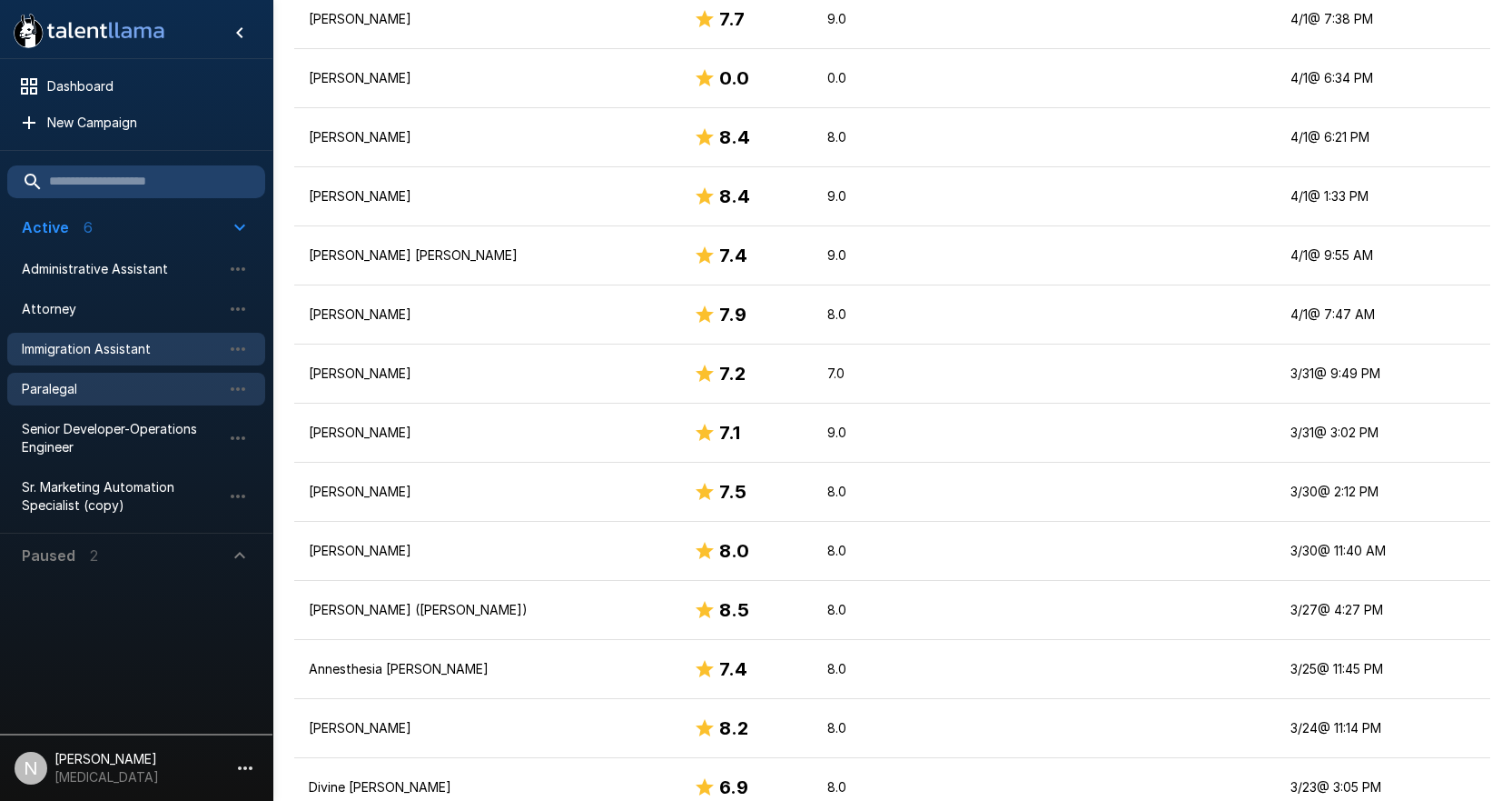
click at [108, 352] on span "Immigration Assistant" at bounding box center [121, 348] width 200 height 18
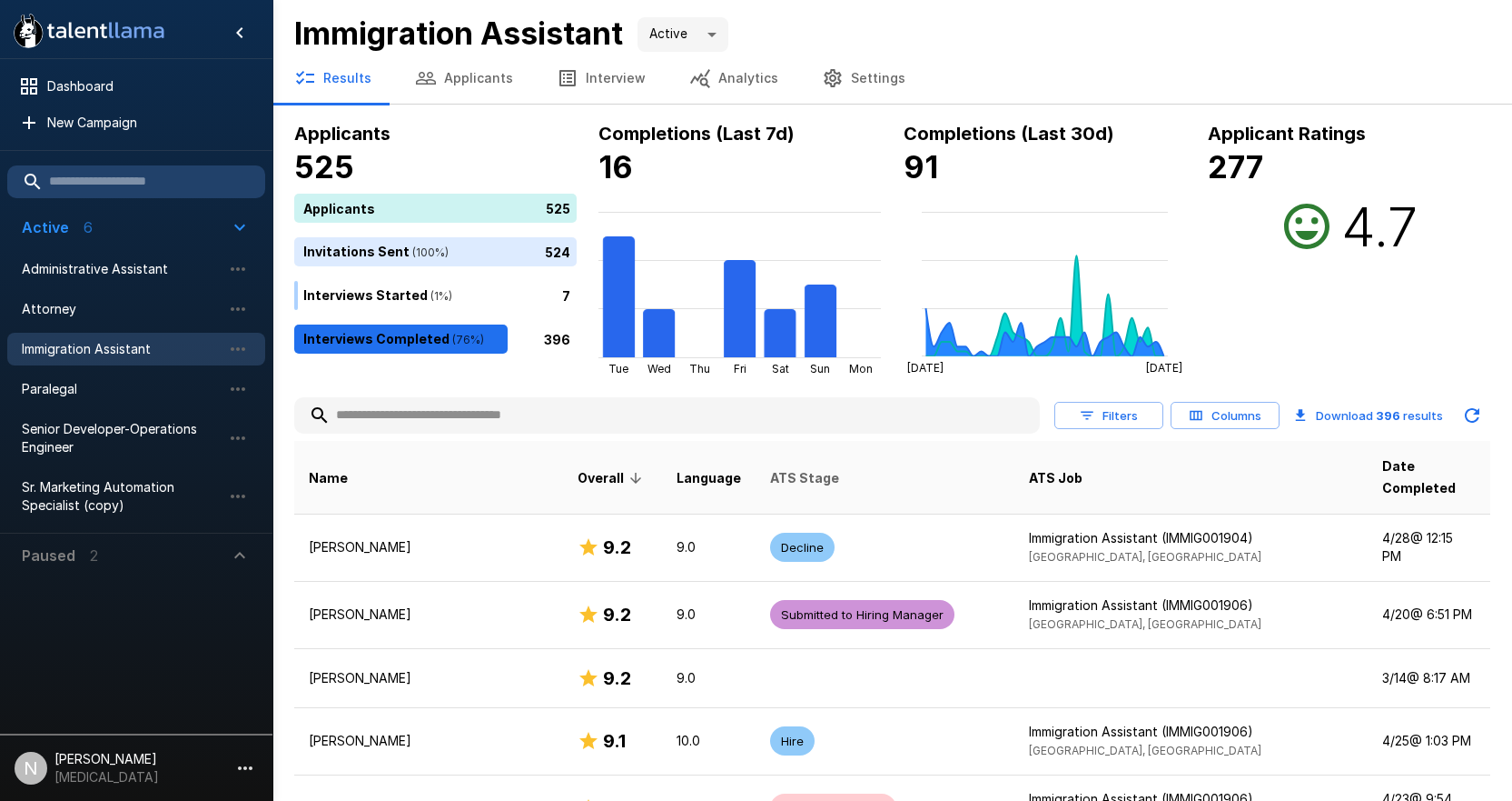
click at [791, 467] on span "ATS Stage" at bounding box center [804, 478] width 69 height 21
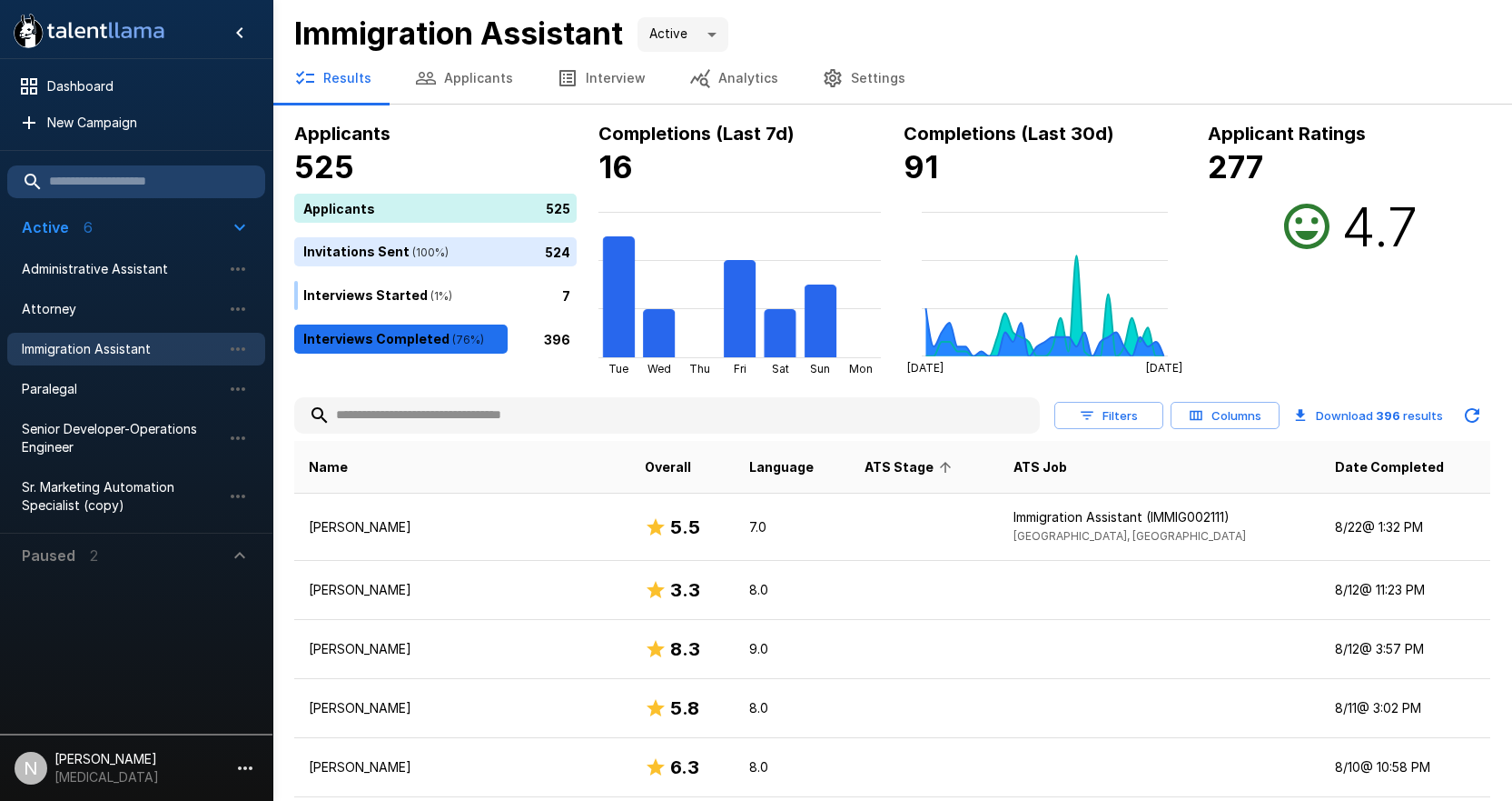
click at [1124, 409] on button "Filters" at bounding box center [1109, 415] width 109 height 28
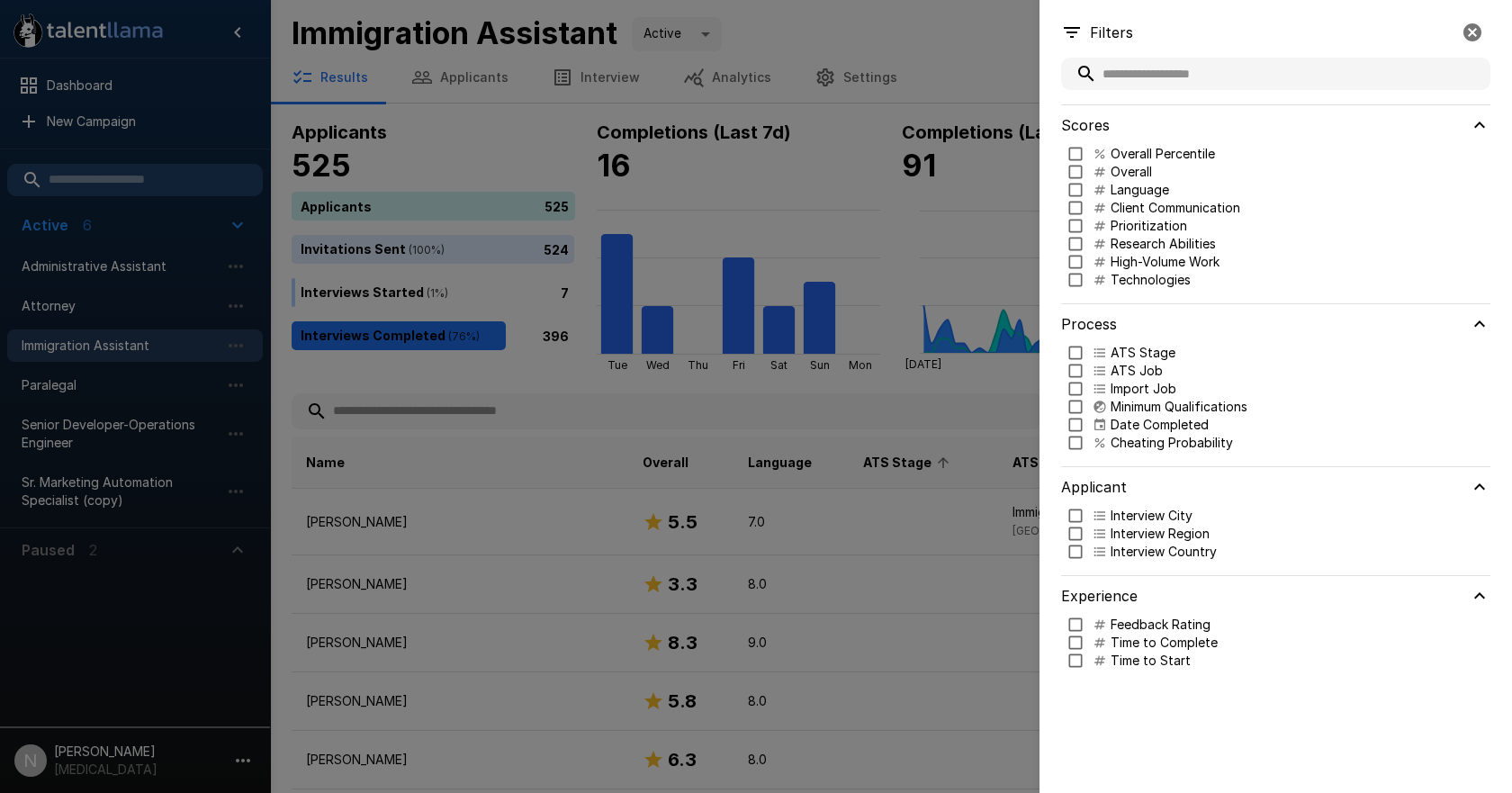
click at [1465, 33] on icon "button" at bounding box center [1473, 32] width 18 height 18
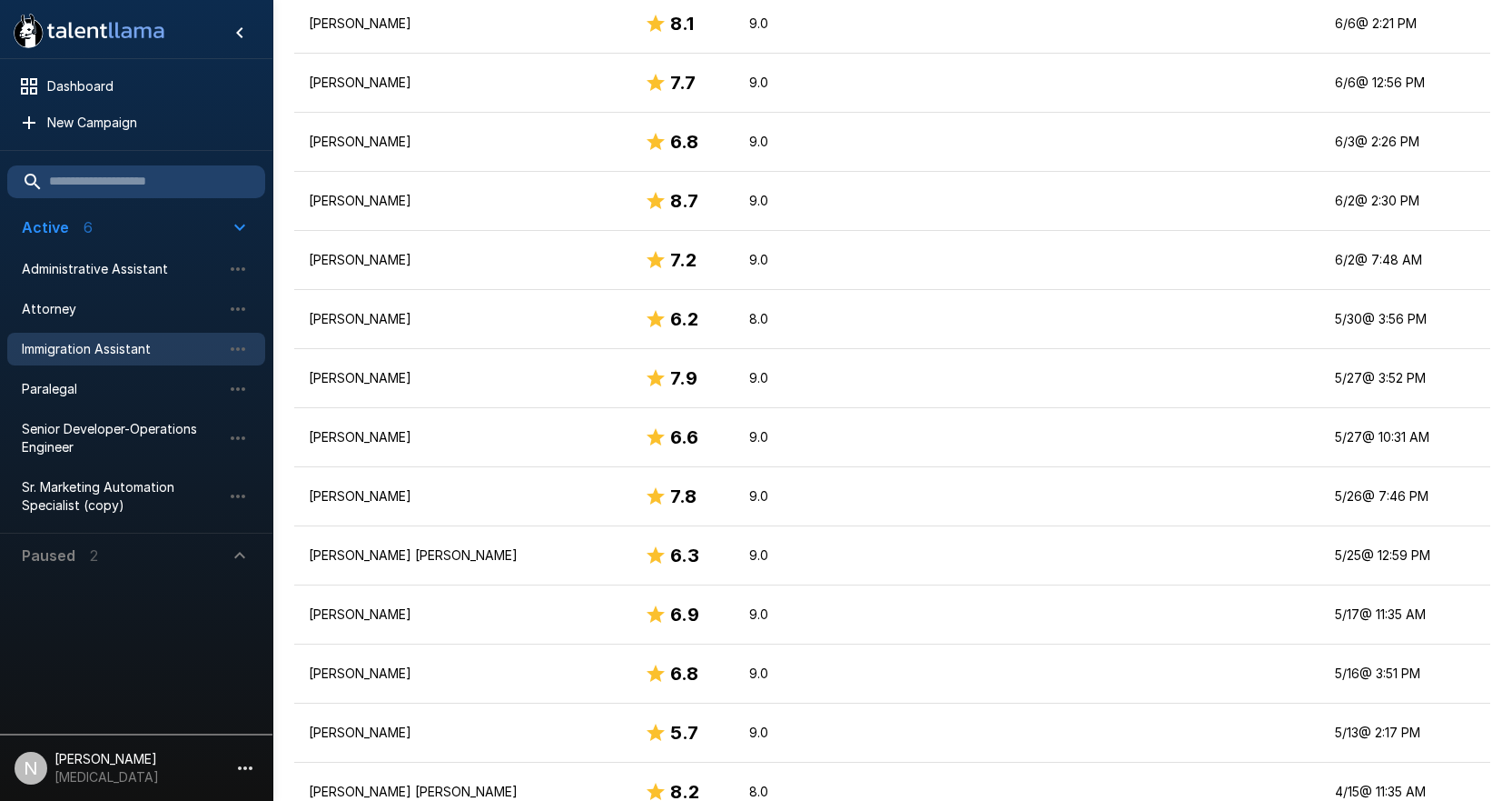
scroll to position [2715, 0]
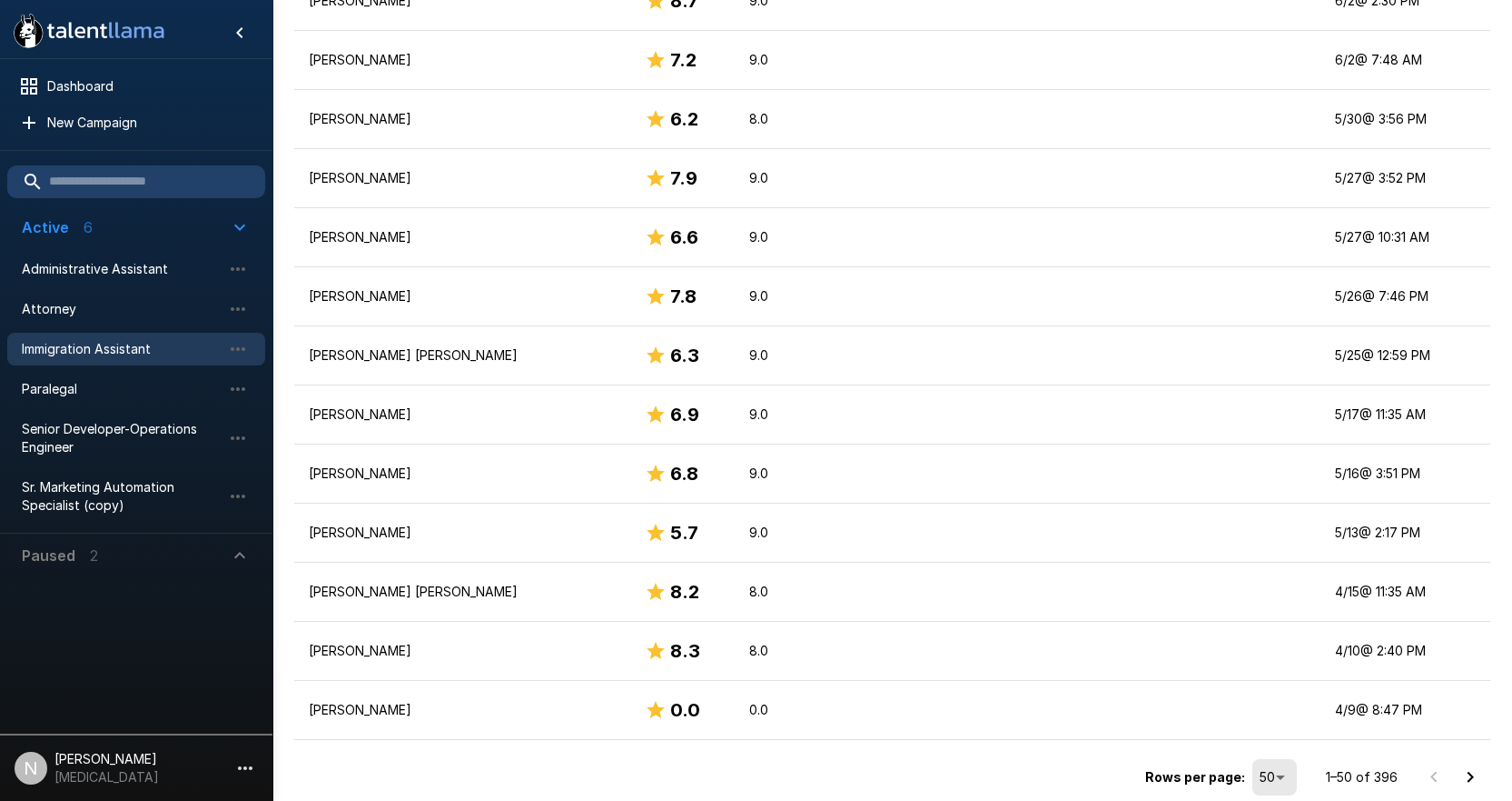
click at [1468, 774] on icon "Go to next page" at bounding box center [1470, 777] width 21 height 21
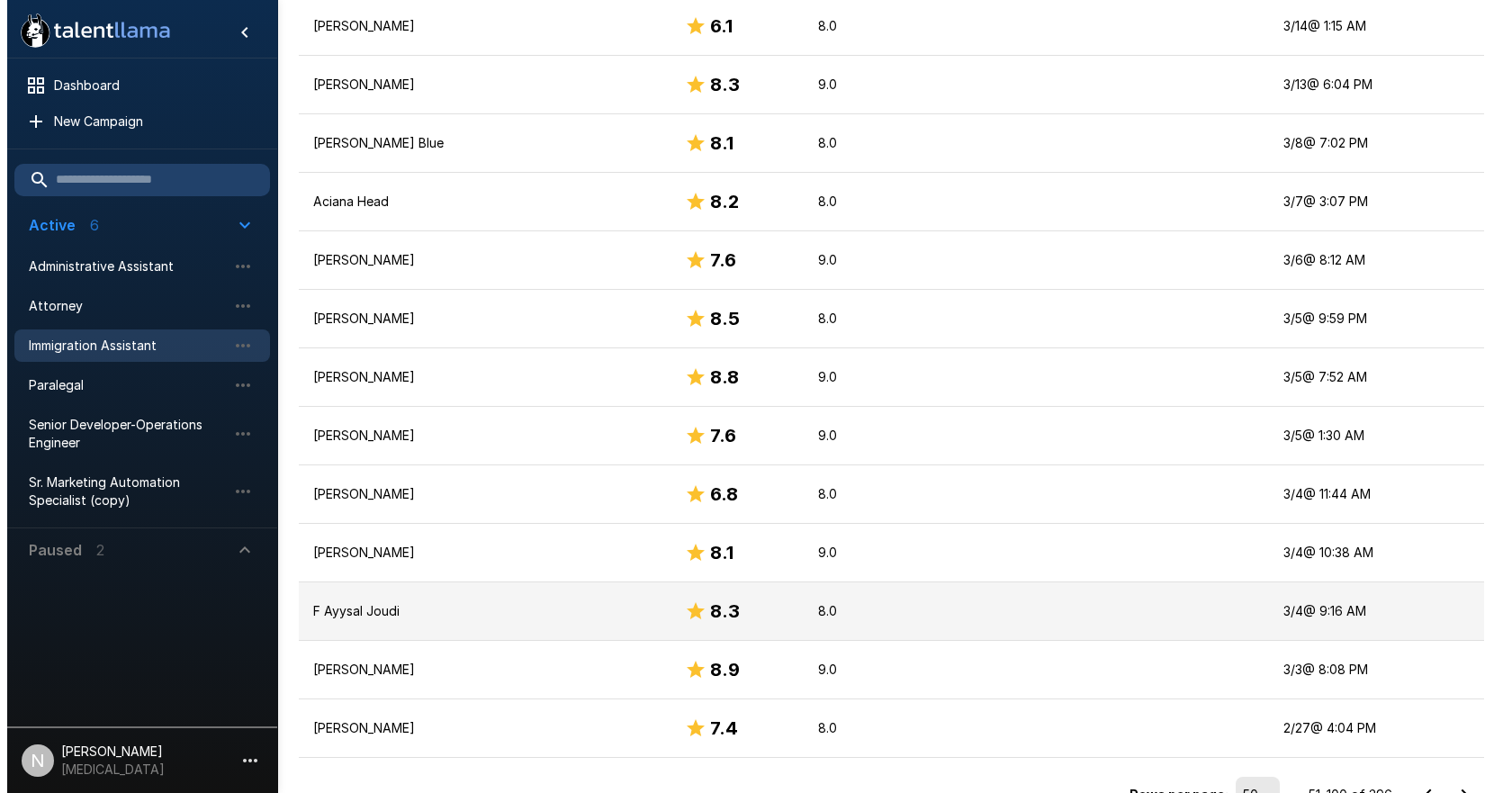
scroll to position [2680, 0]
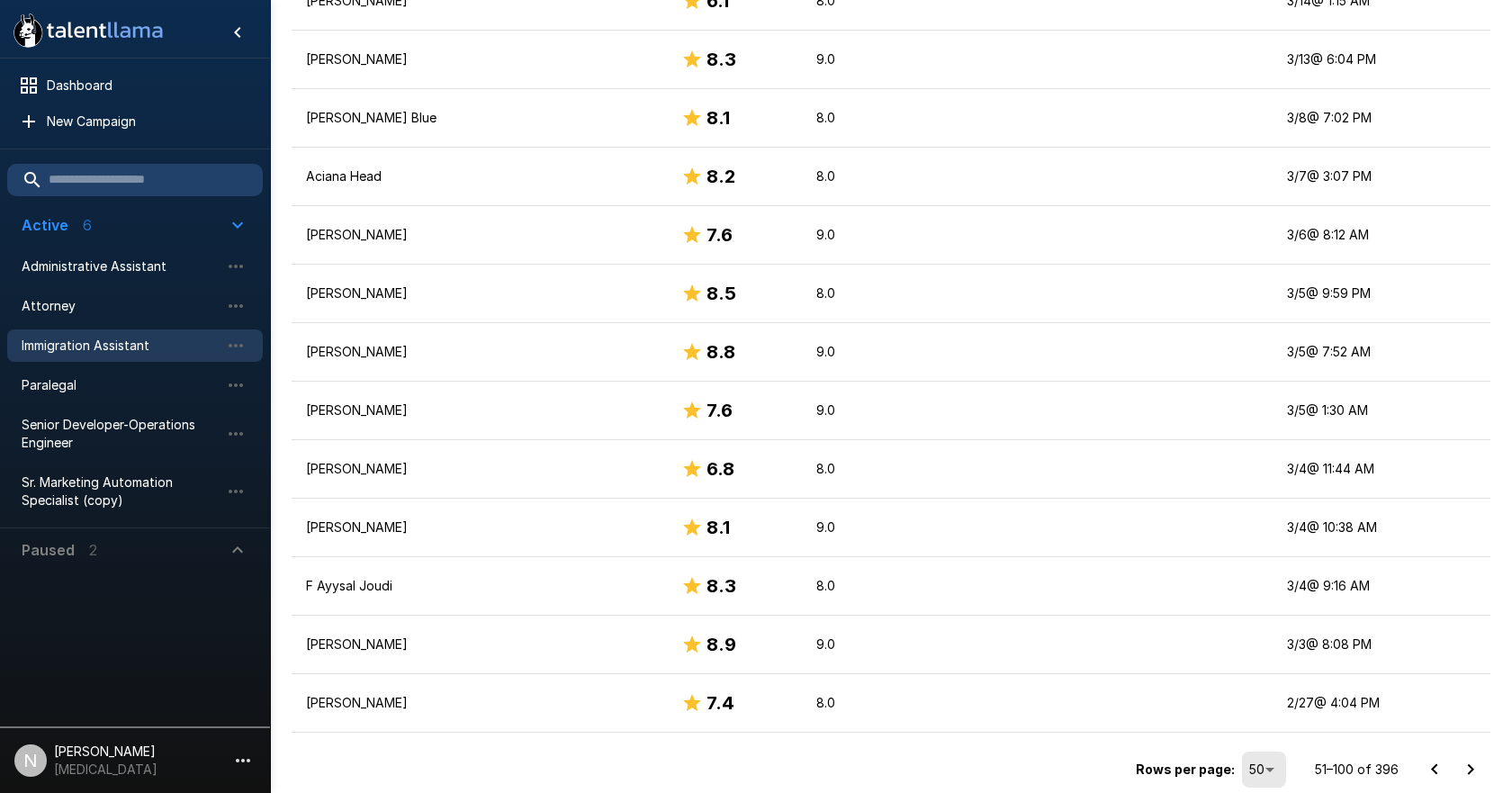
click at [1269, 751] on li "100" at bounding box center [1265, 755] width 53 height 33
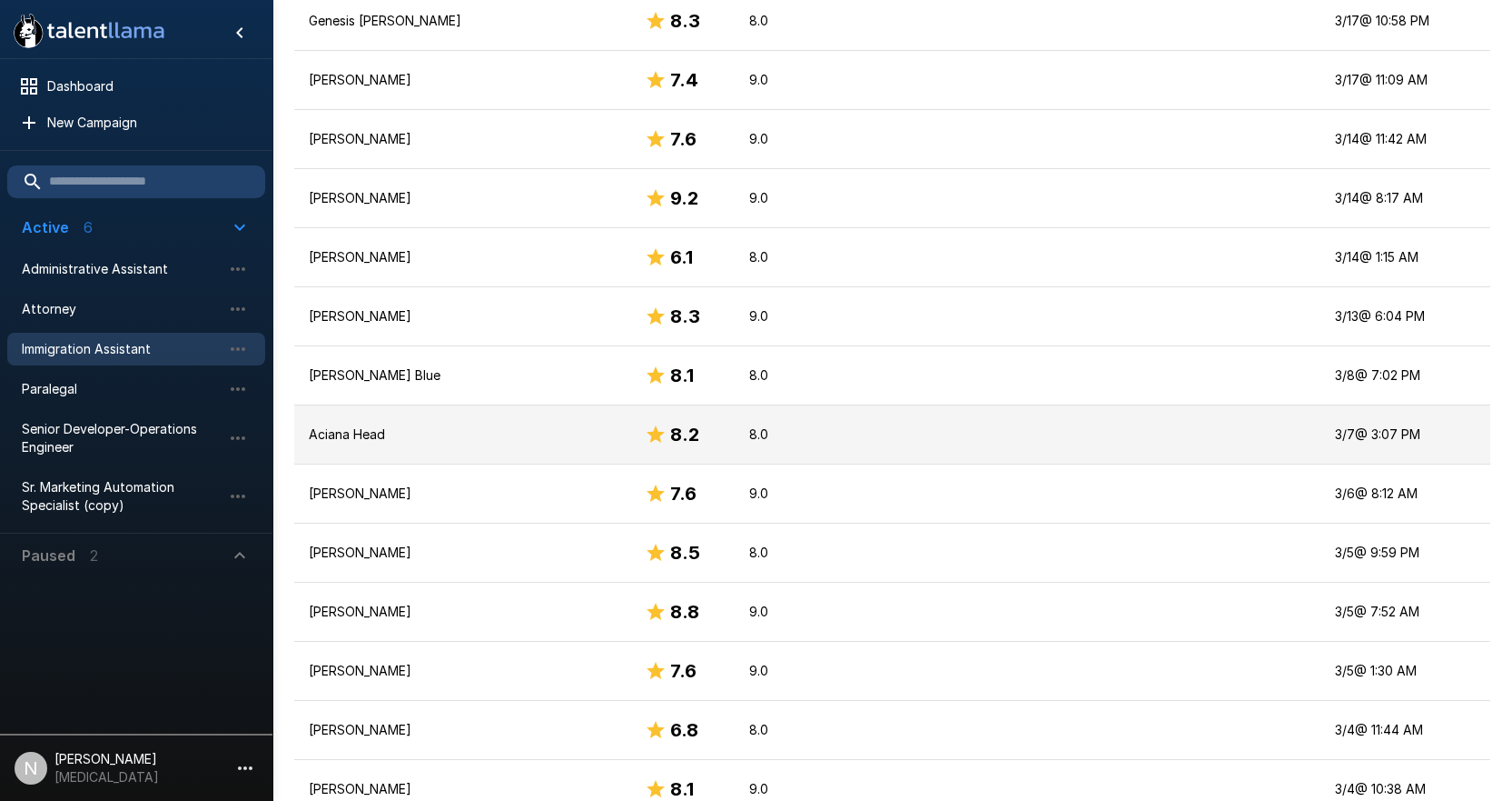
scroll to position [5669, 0]
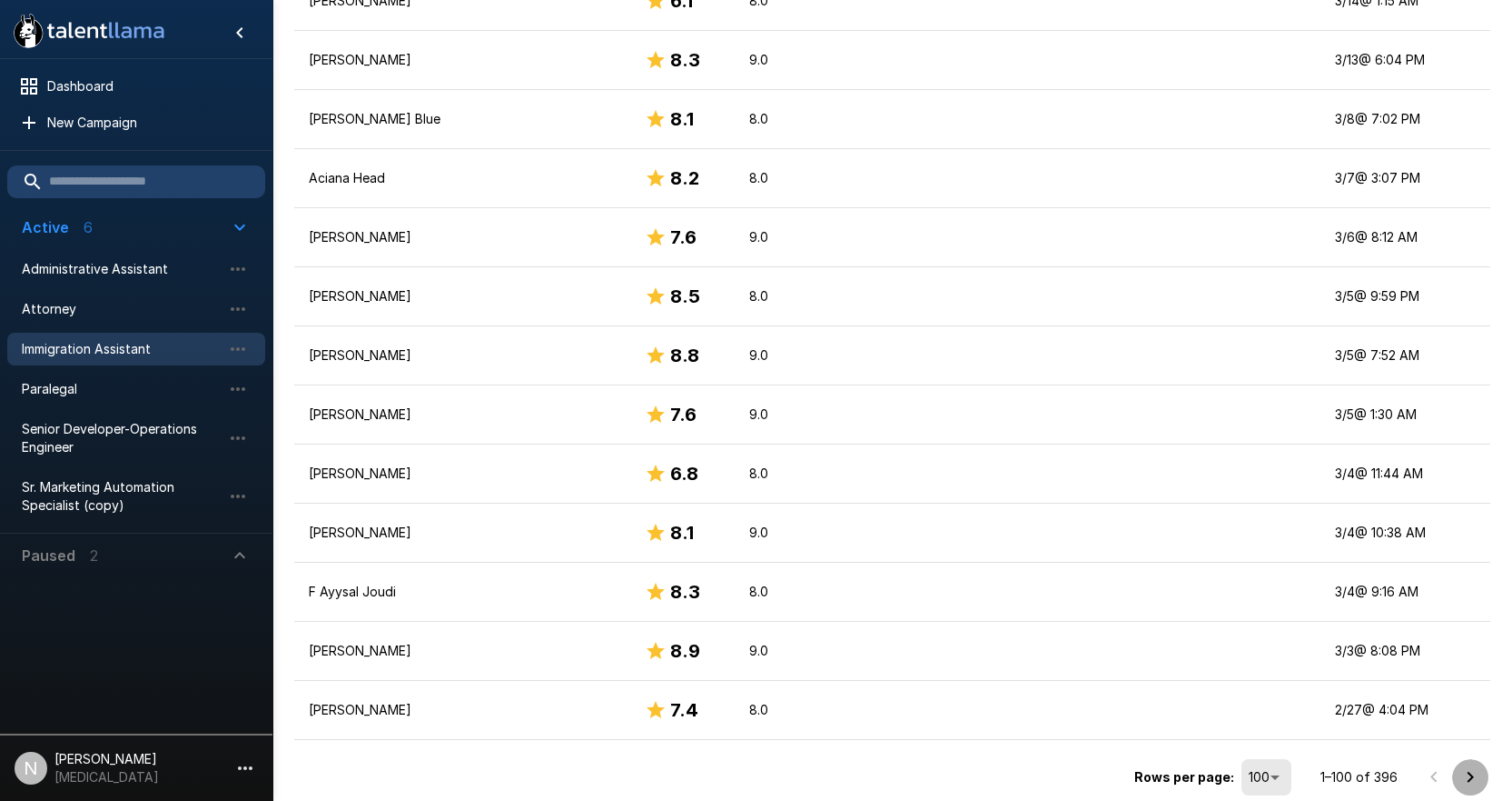
click at [1467, 775] on icon "Go to next page" at bounding box center [1470, 777] width 21 height 21
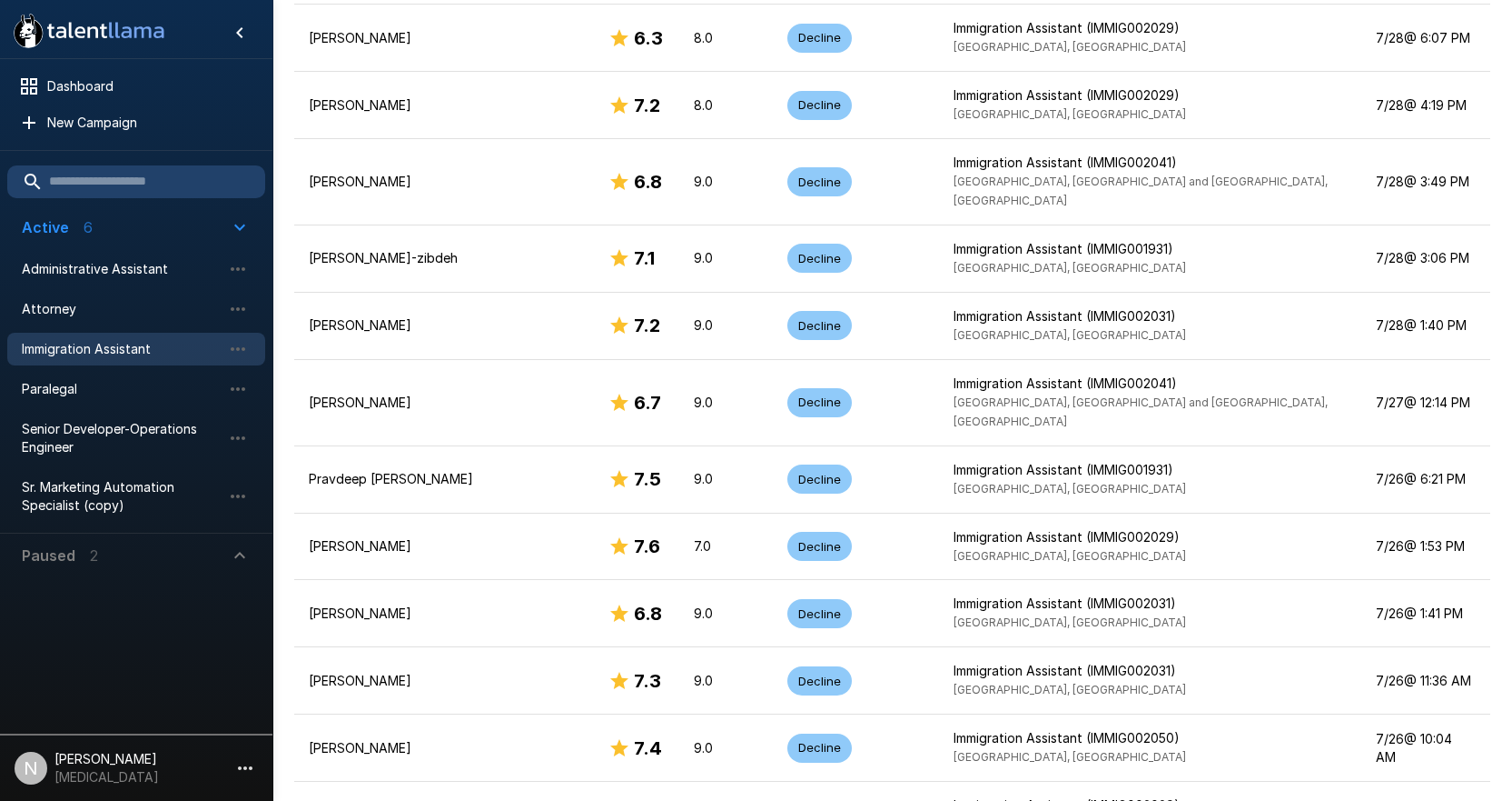
scroll to position [5944, 0]
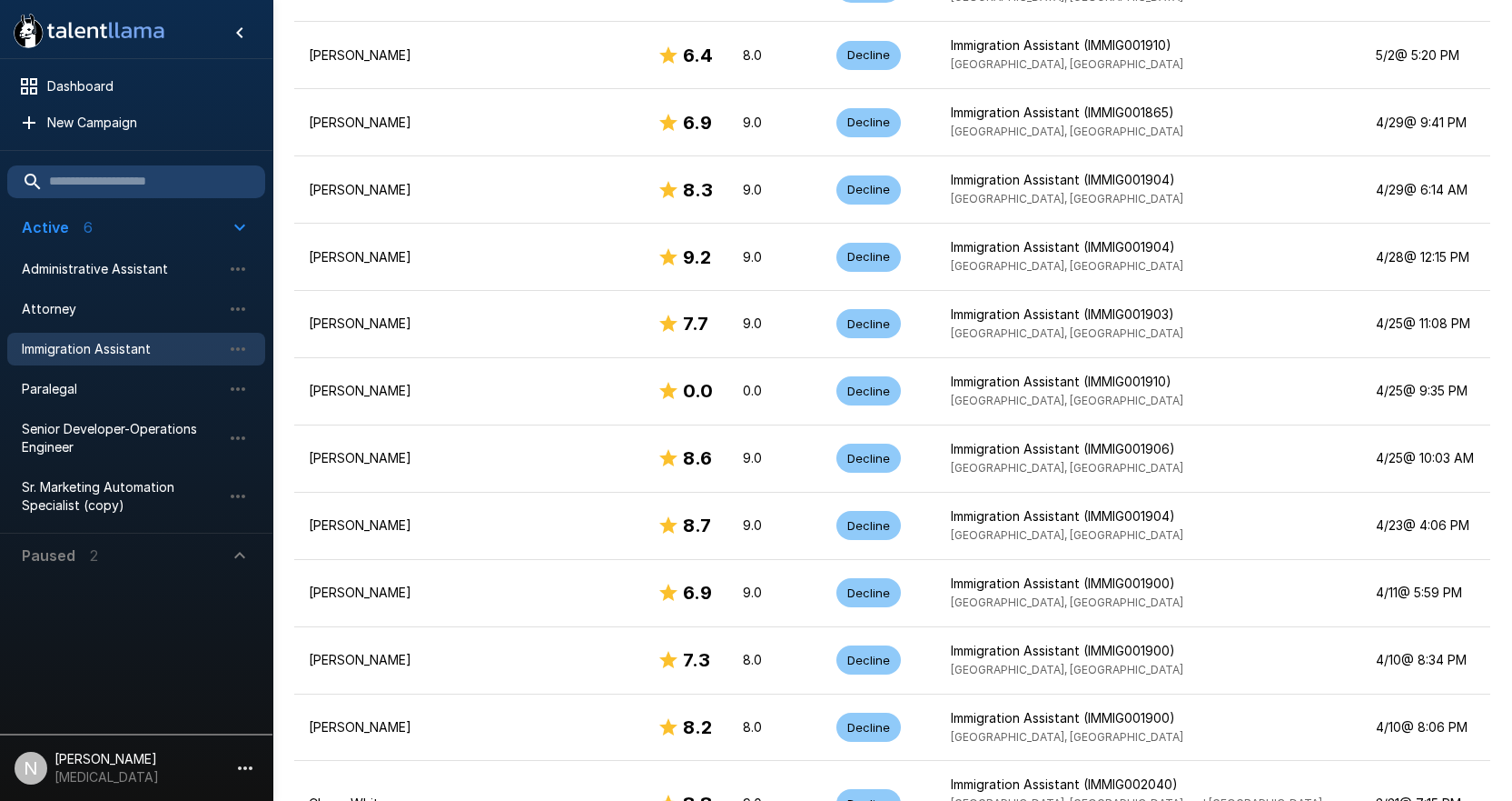
scroll to position [6472, 0]
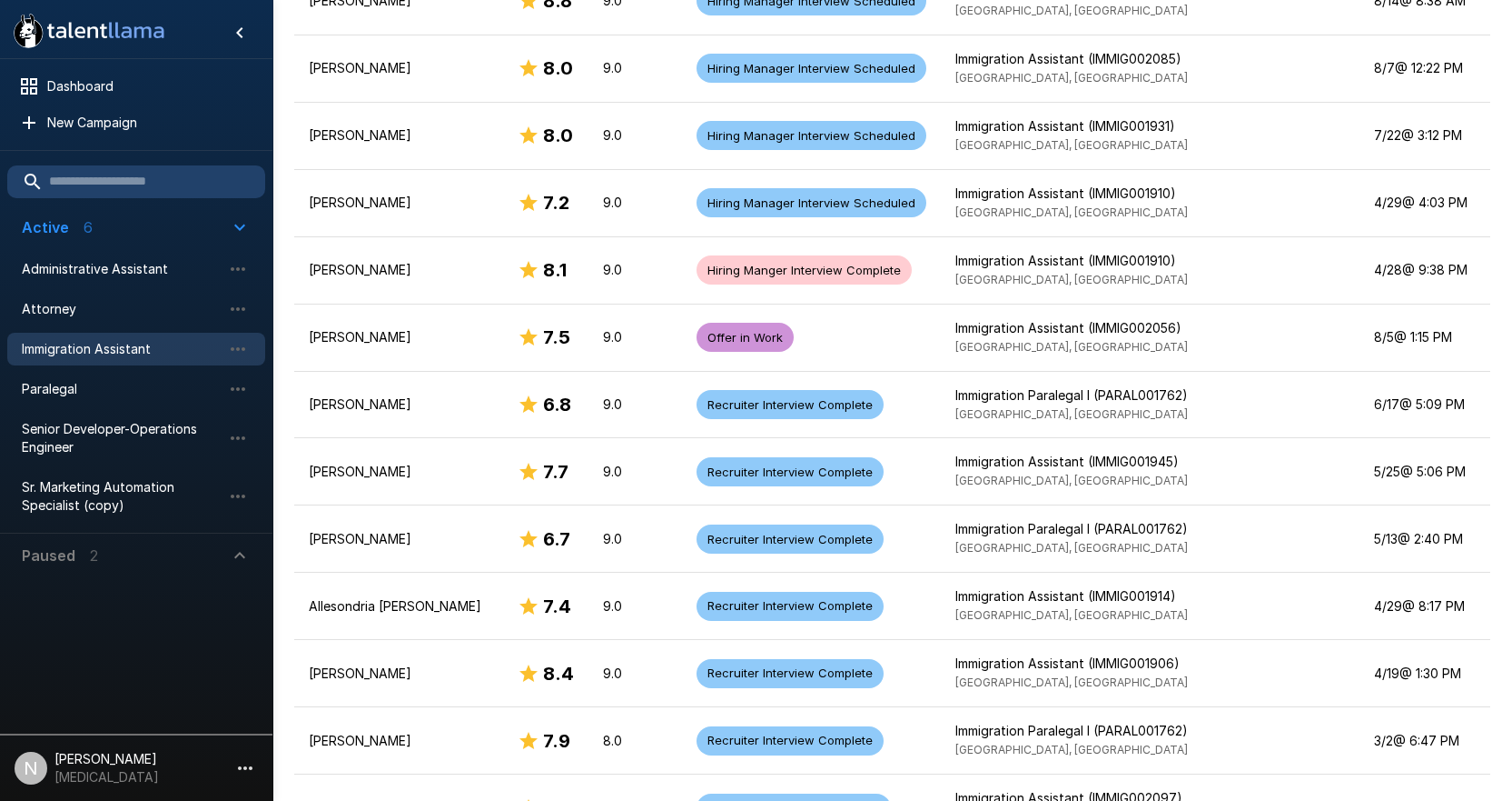
scroll to position [1272, 0]
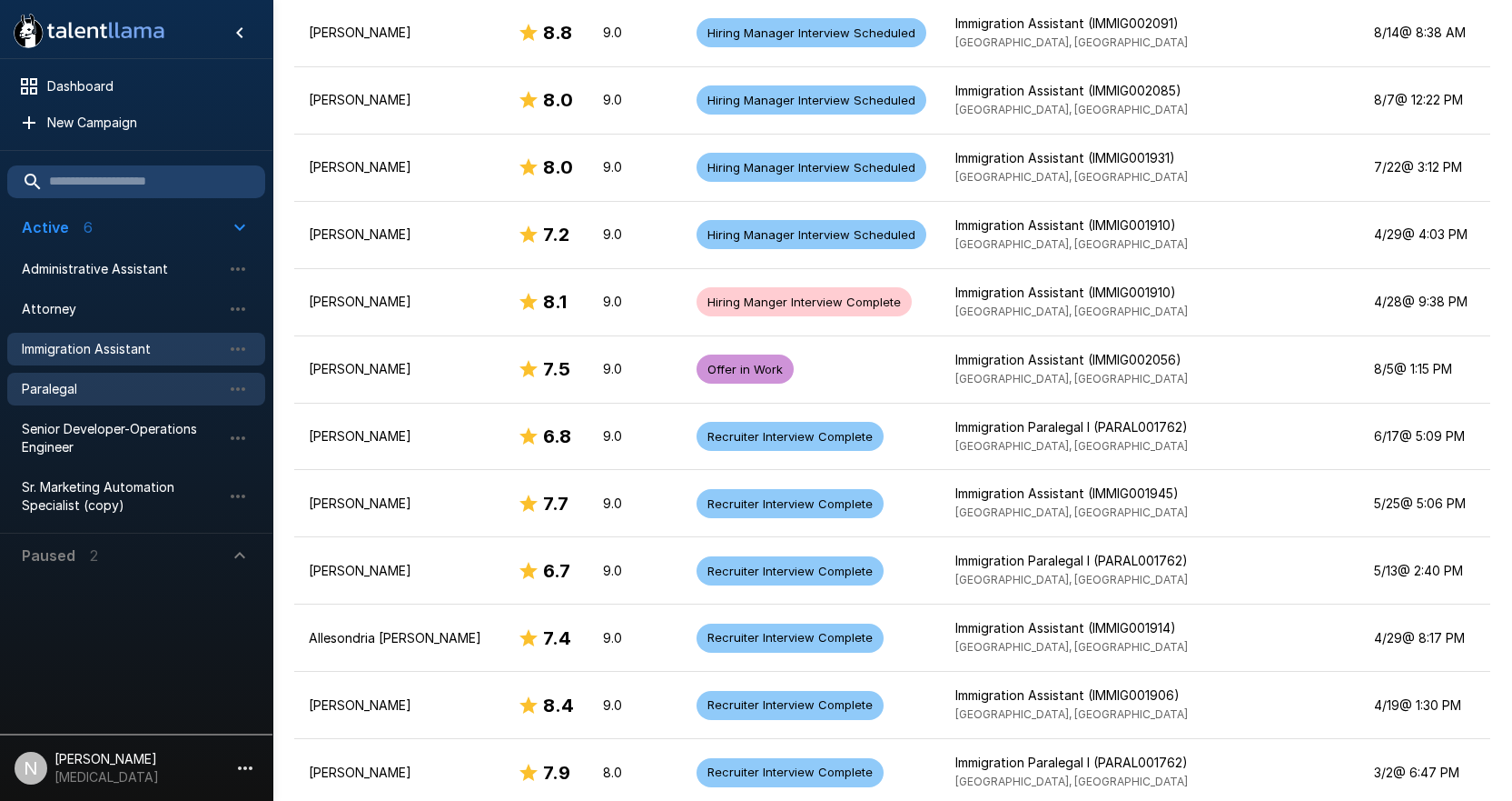
click at [66, 390] on span "Paralegal" at bounding box center [121, 389] width 200 height 18
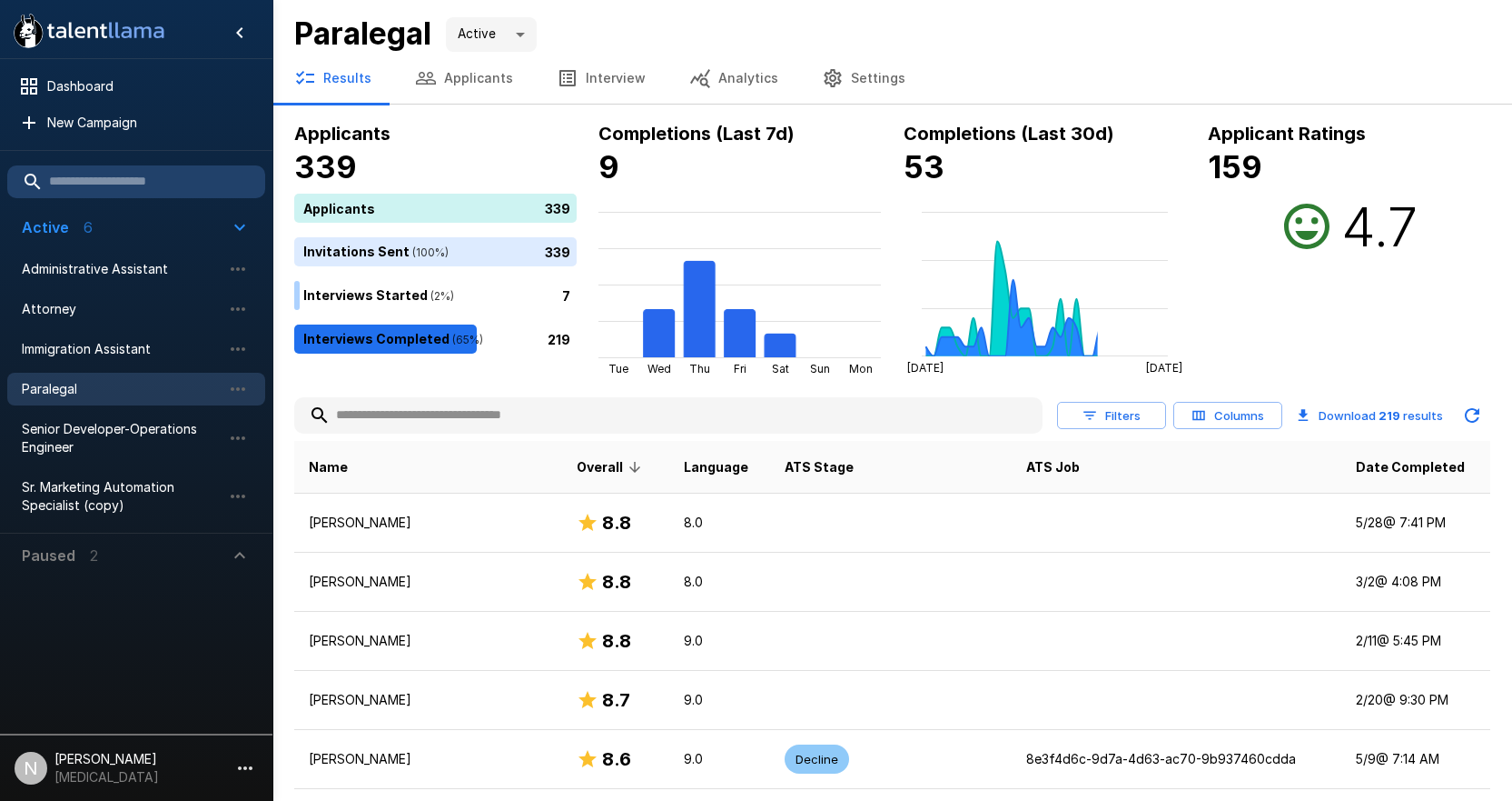
click at [440, 81] on button "Applicants" at bounding box center [464, 78] width 142 height 50
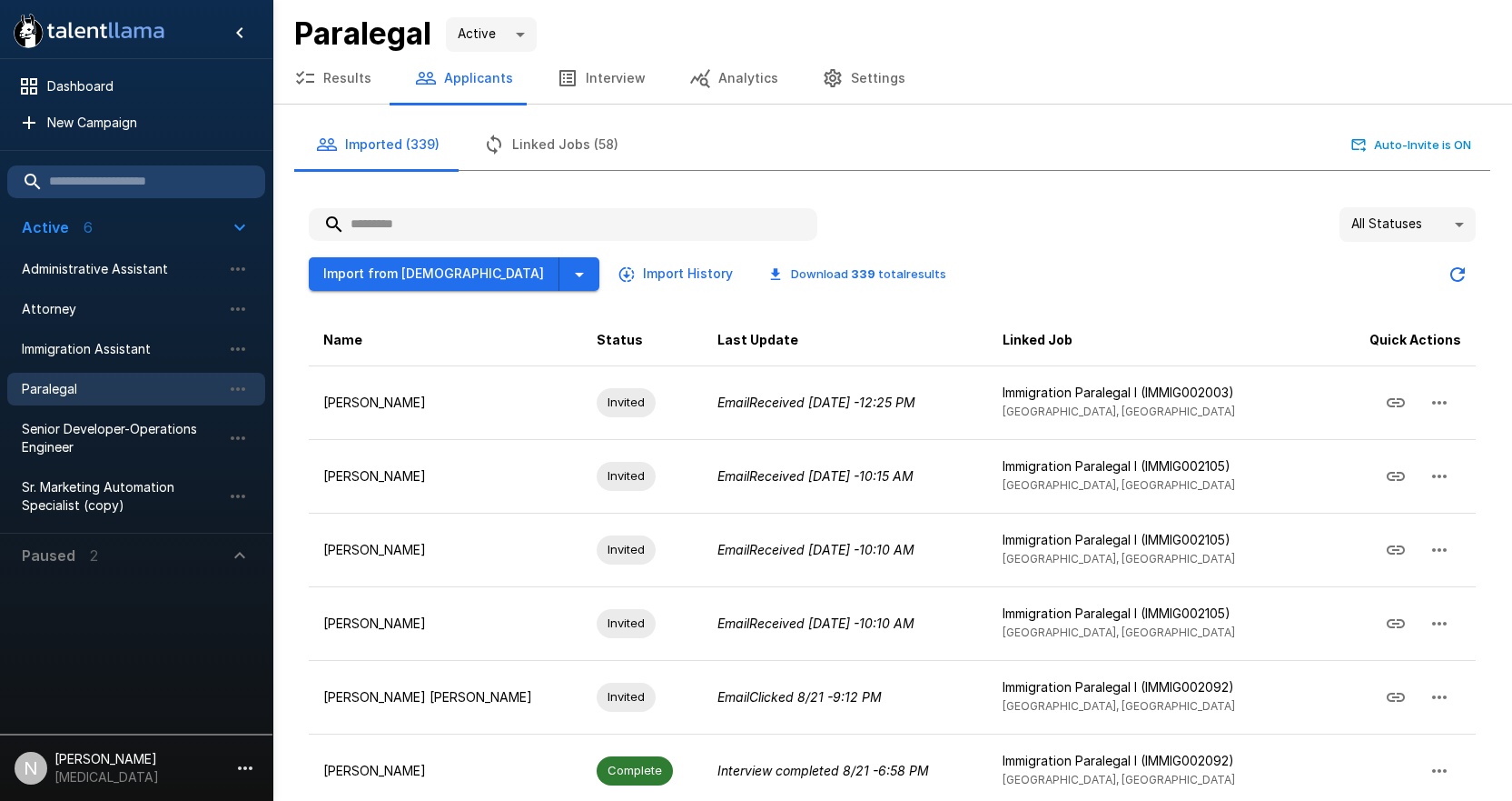
click at [431, 234] on input "text" at bounding box center [563, 225] width 509 height 33
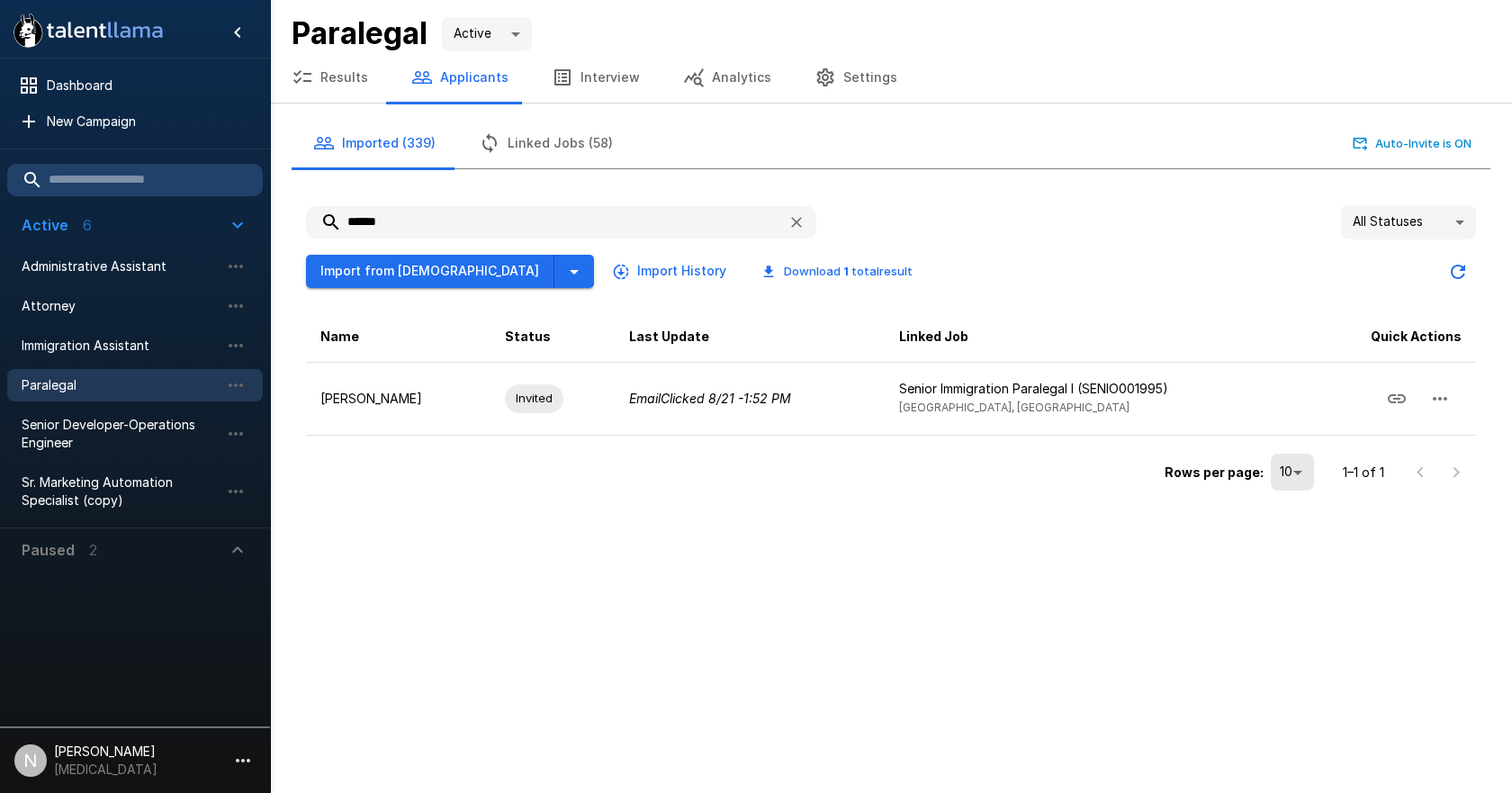
drag, startPoint x: 410, startPoint y: 220, endPoint x: 183, endPoint y: 207, distance: 227.4
click at [270, 207] on div ".st0{fill:#FFFFFF;} .st1{fill:#76a4ed;} Dashboard New Campaign Active 6 Adminis…" at bounding box center [890, 254] width 1242 height 510
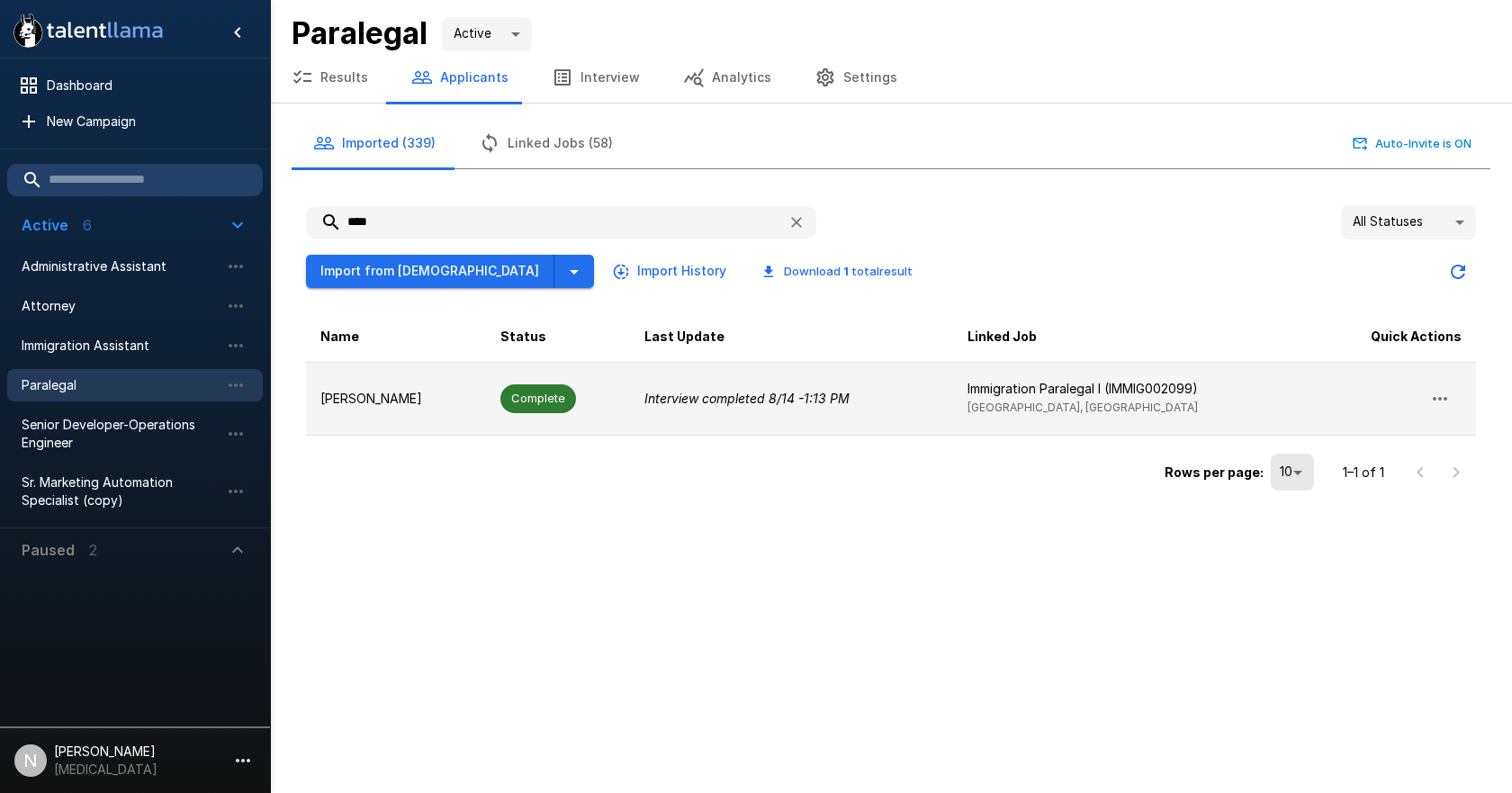
type input "****"
click at [359, 391] on p "[PERSON_NAME]" at bounding box center [396, 398] width 151 height 18
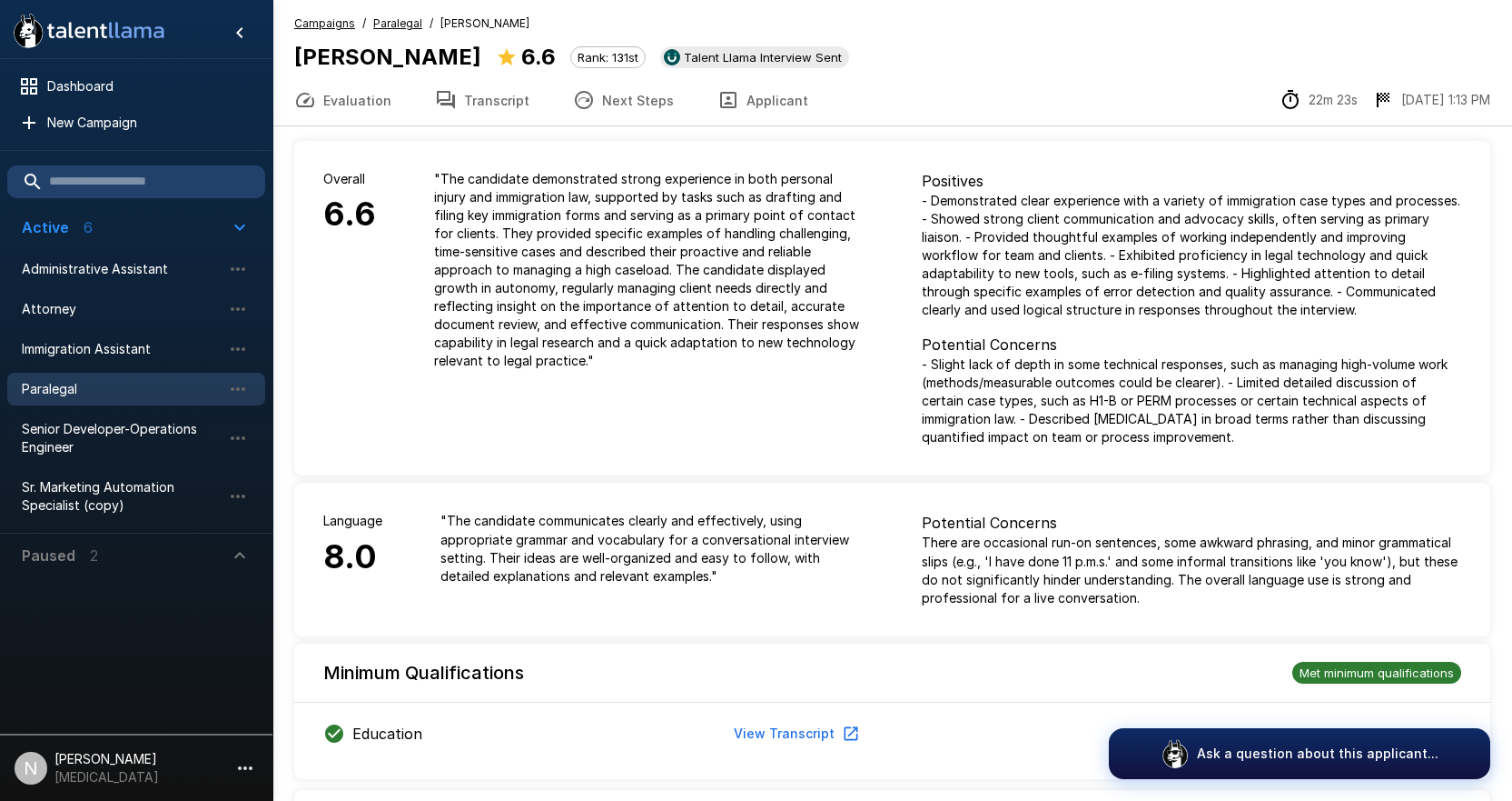
click at [505, 105] on button "Transcript" at bounding box center [482, 100] width 138 height 50
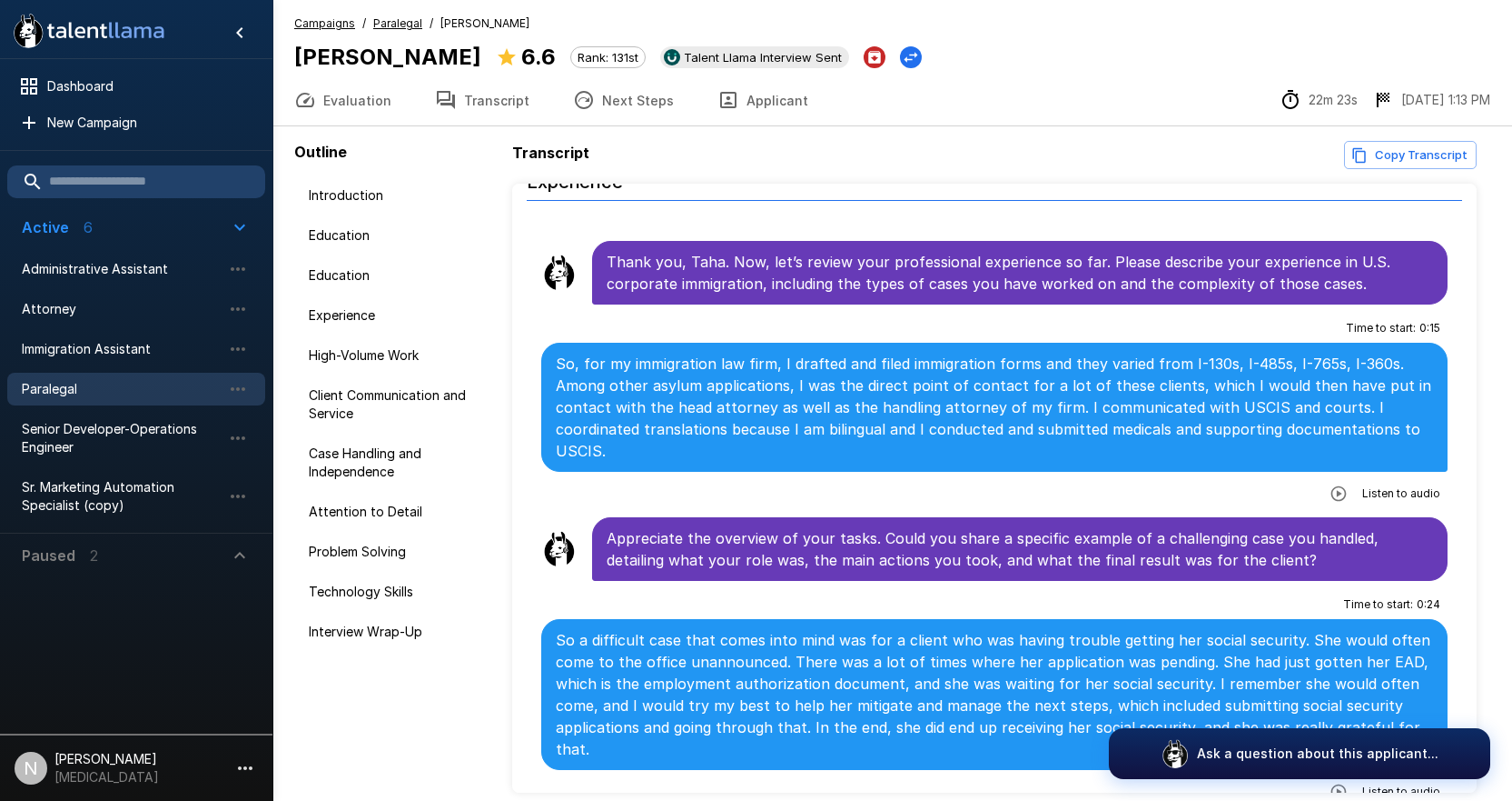
scroll to position [909, 0]
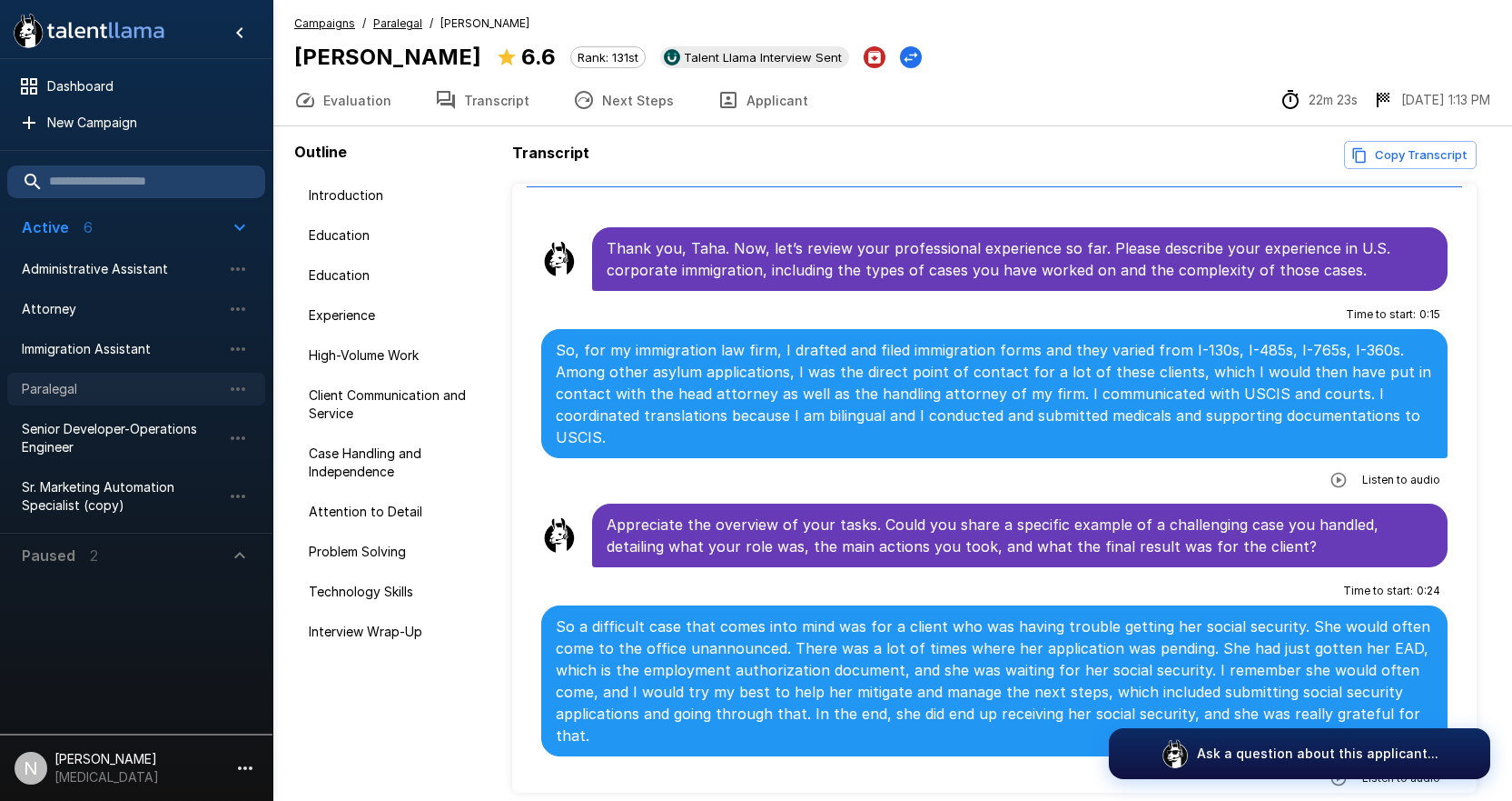
click at [61, 388] on span "Paralegal" at bounding box center [121, 389] width 200 height 18
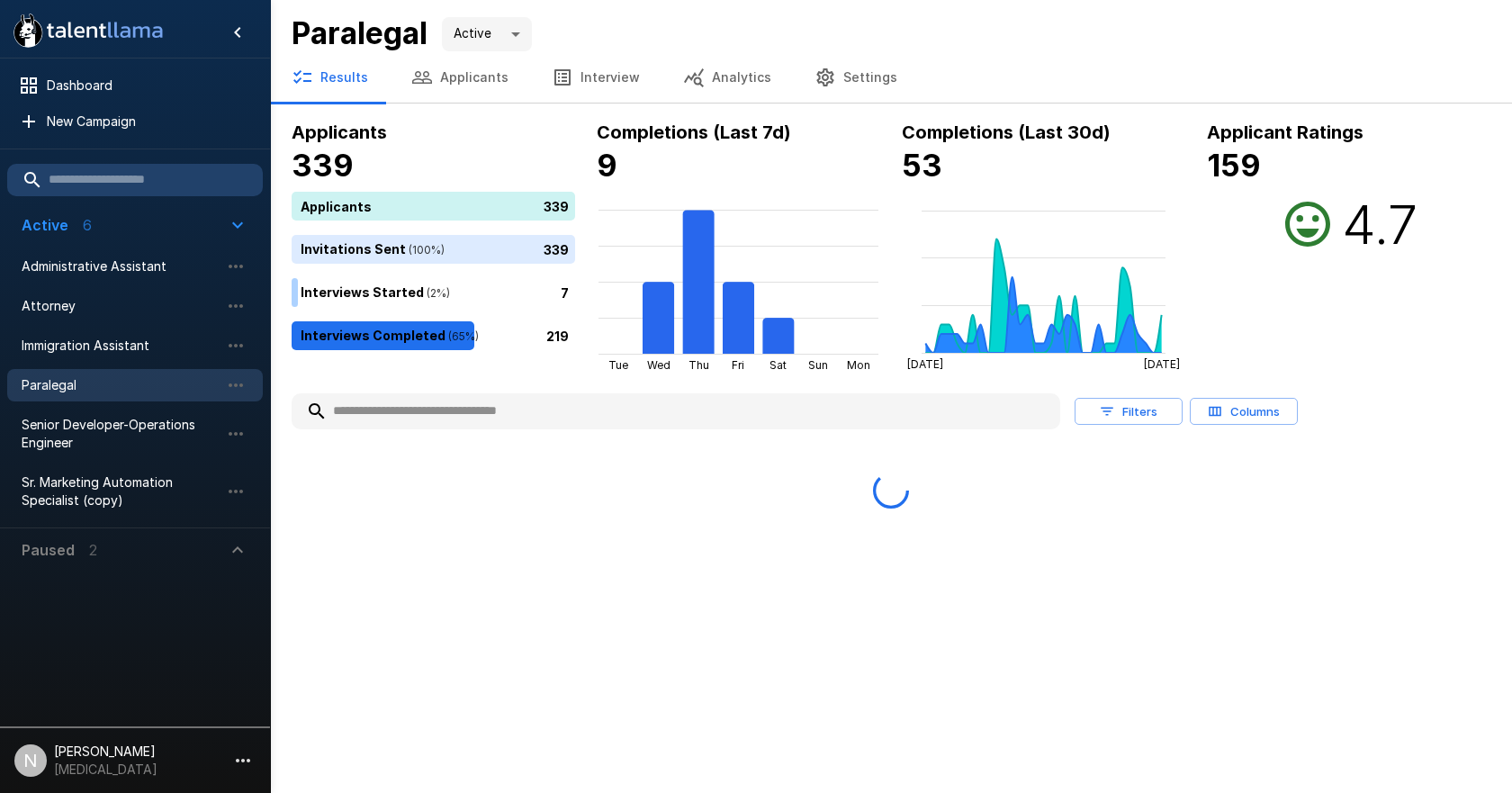
click at [427, 416] on input "text" at bounding box center [676, 411] width 768 height 33
type input "********"
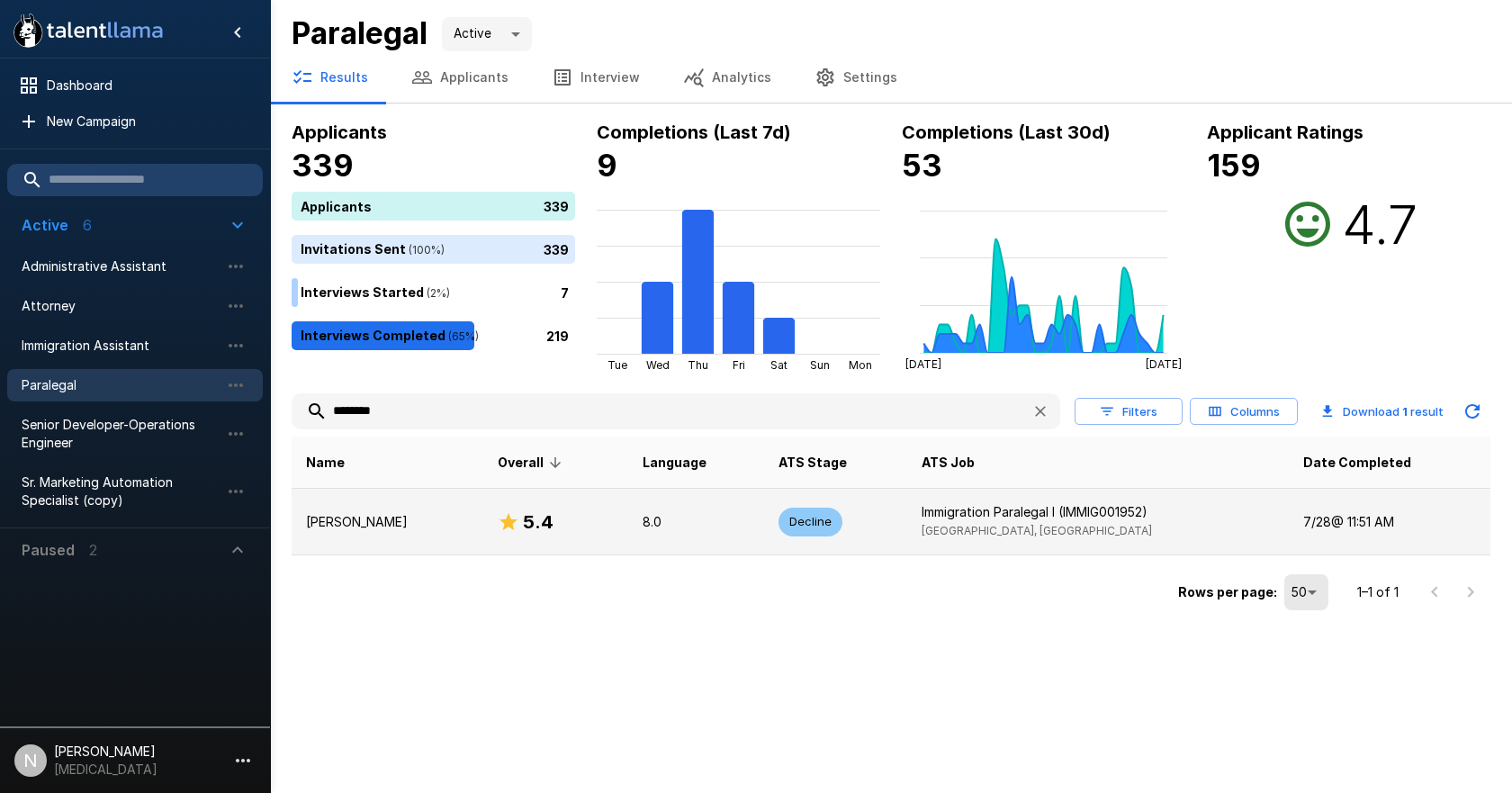
click at [342, 517] on p "[PERSON_NAME]" at bounding box center [388, 521] width 163 height 18
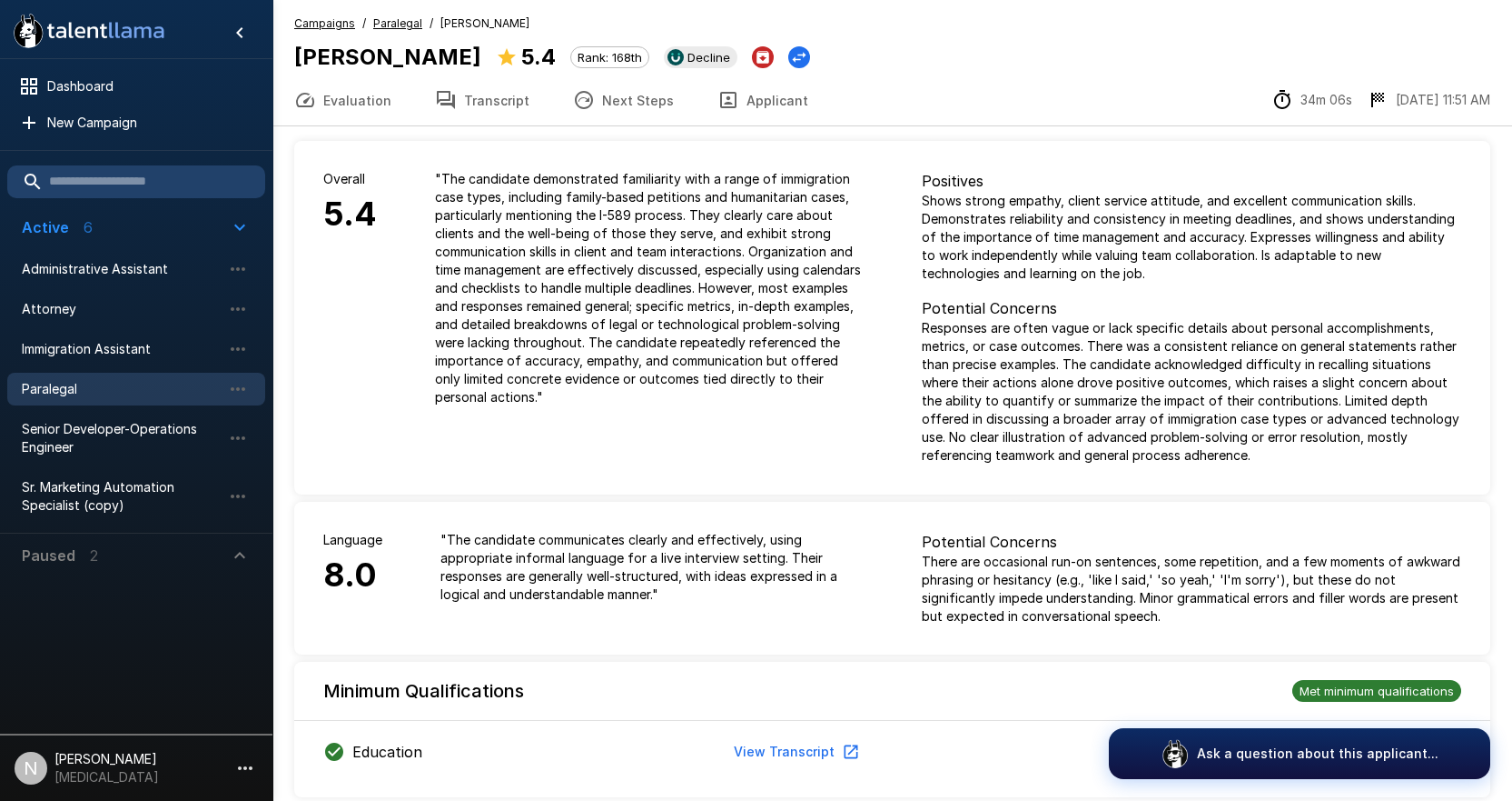
click at [496, 90] on button "Transcript" at bounding box center [482, 100] width 138 height 50
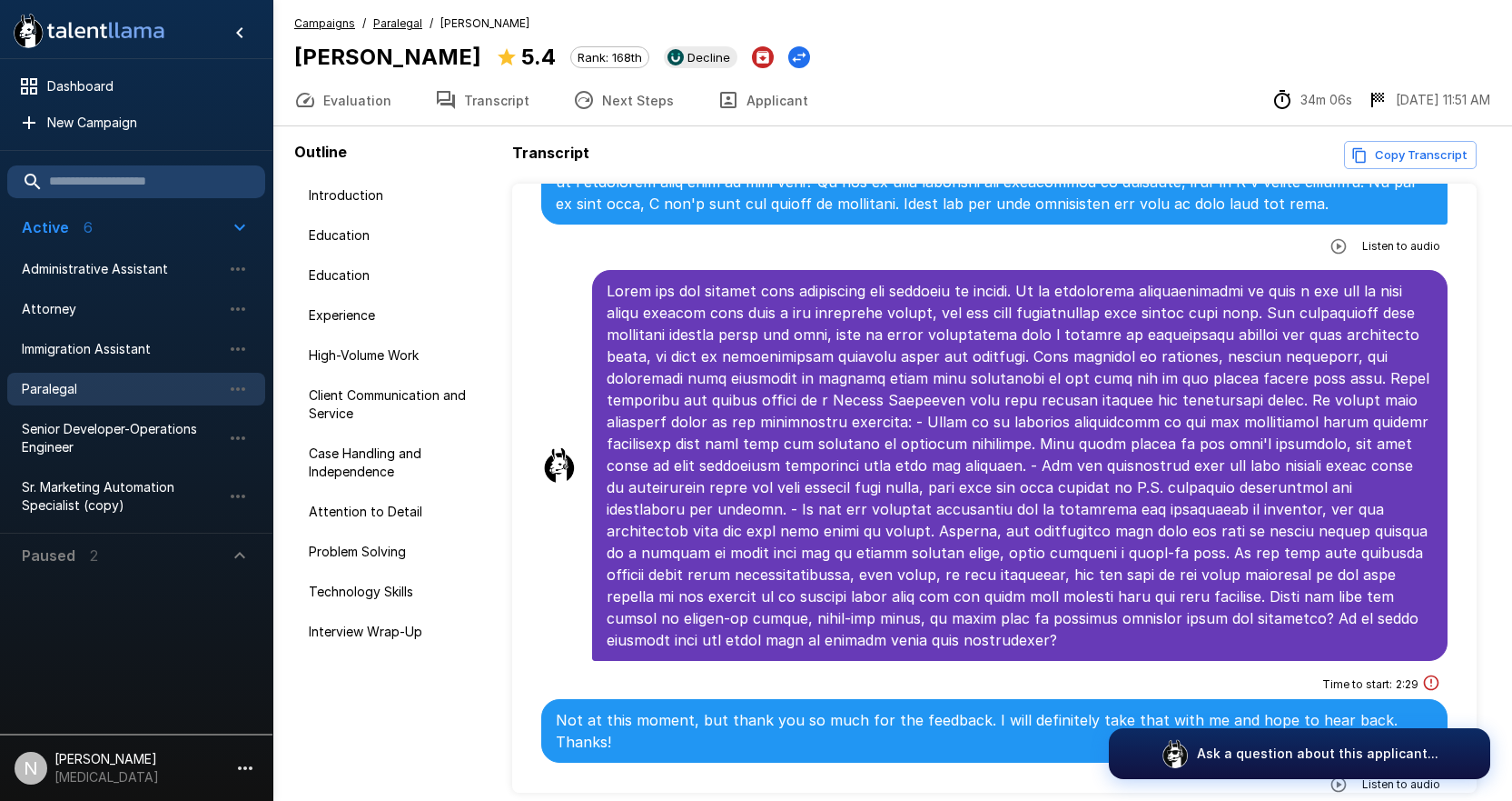
scroll to position [7499, 0]
